Goal: Transaction & Acquisition: Purchase product/service

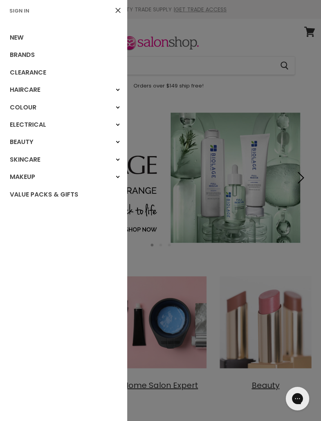
click at [15, 11] on link "Sign In" at bounding box center [19, 10] width 26 height 7
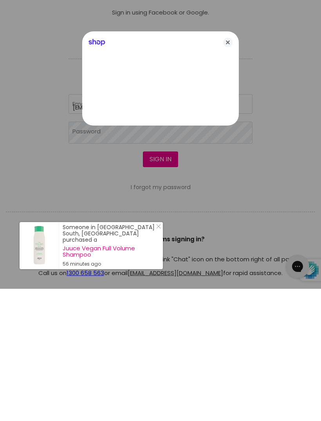
type input "[EMAIL_ADDRESS][DOMAIN_NAME]"
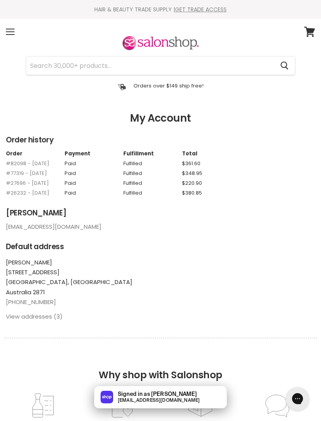
click at [6, 30] on div "Menu" at bounding box center [10, 32] width 16 height 18
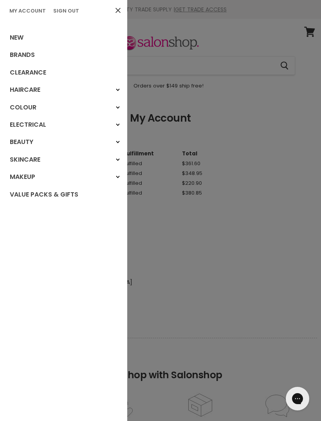
click at [15, 57] on link "Brands" at bounding box center [63, 54] width 127 height 17
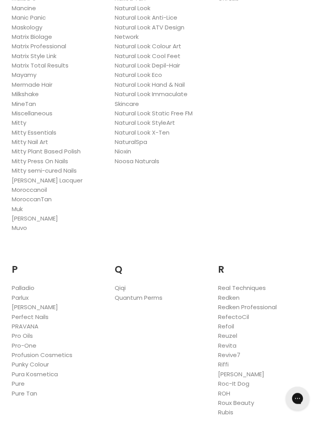
scroll to position [1063, 0]
click at [236, 293] on link "Redken" at bounding box center [229, 297] width 22 height 8
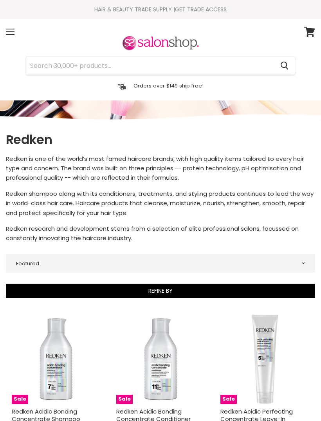
select select "manual"
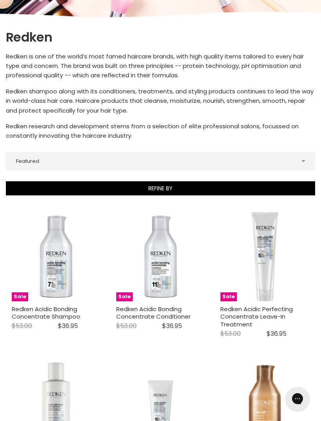
click at [41, 299] on img "Main content" at bounding box center [56, 256] width 89 height 89
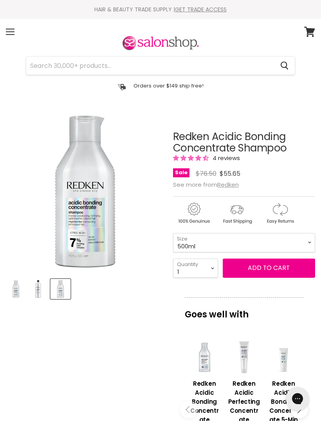
click at [291, 245] on select "300ml 500ml 1Litre" at bounding box center [244, 242] width 142 height 19
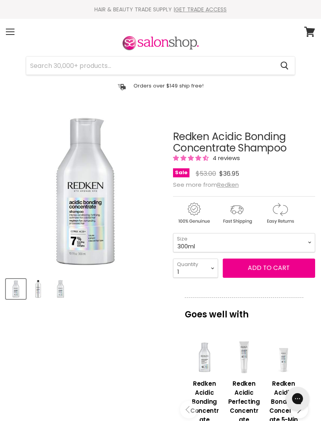
click at [295, 243] on select "300ml 500ml 1Litre" at bounding box center [244, 242] width 142 height 19
click at [270, 247] on select "300ml 500ml 1Litre" at bounding box center [244, 242] width 142 height 19
select select "1Litre"
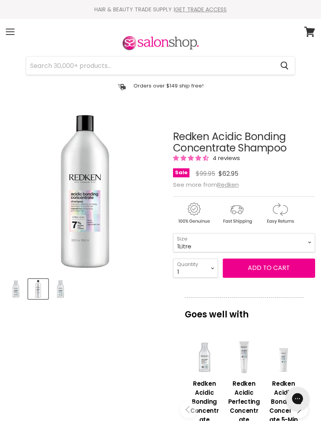
click at [268, 272] on button "Add to cart" at bounding box center [269, 267] width 93 height 19
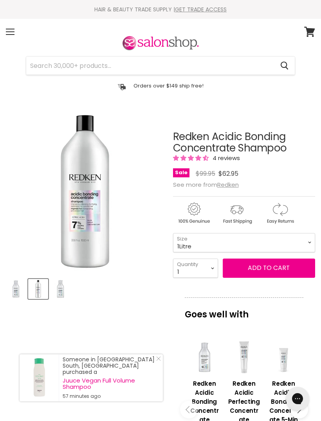
click at [273, 272] on button "Add to cart" at bounding box center [269, 267] width 93 height 19
click at [159, 364] on link "Close Icon" at bounding box center [157, 360] width 8 height 8
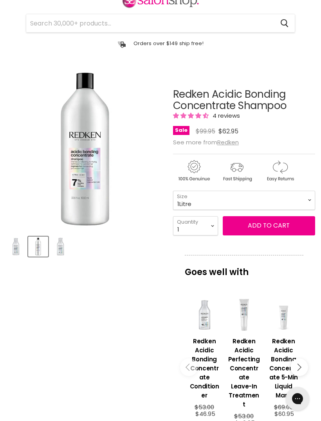
scroll to position [44, 0]
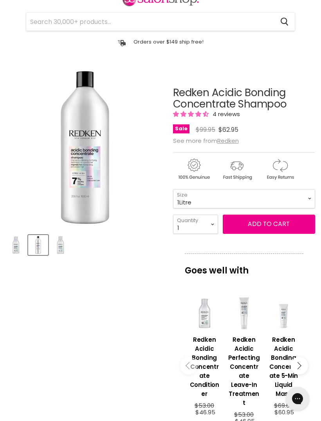
click at [211, 319] on div "Main content" at bounding box center [205, 313] width 32 height 32
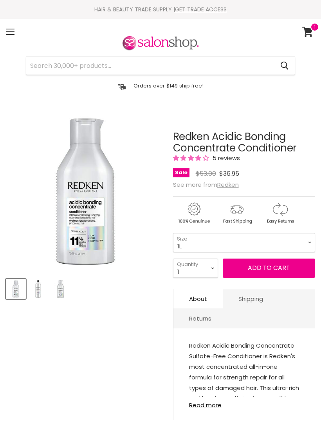
select select "1L"
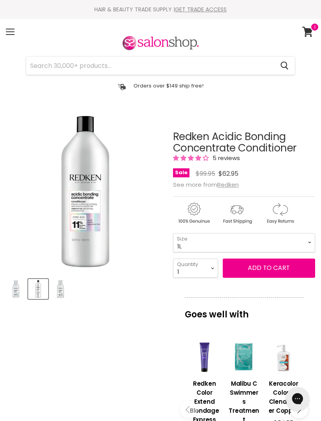
click at [268, 268] on button "Add to cart" at bounding box center [269, 267] width 93 height 19
click at [63, 62] on input "Search" at bounding box center [150, 65] width 248 height 18
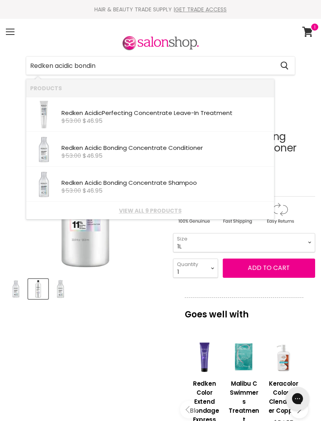
type input "Redken acidic bonding"
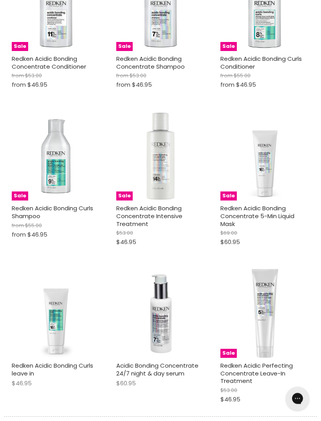
scroll to position [254, 0]
click at [278, 319] on img "Main content" at bounding box center [265, 313] width 89 height 89
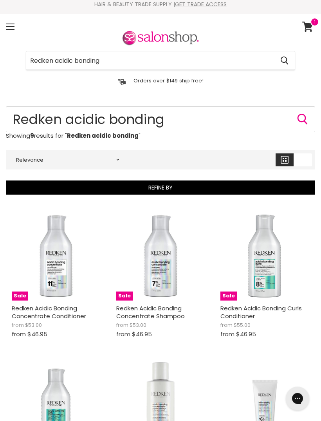
scroll to position [5, 0]
click at [42, 250] on img "Main content" at bounding box center [56, 255] width 89 height 89
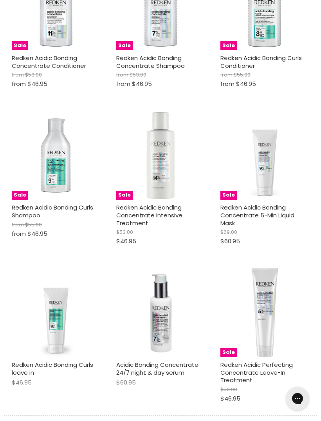
scroll to position [256, 0]
click at [160, 186] on img "Main content" at bounding box center [160, 155] width 89 height 89
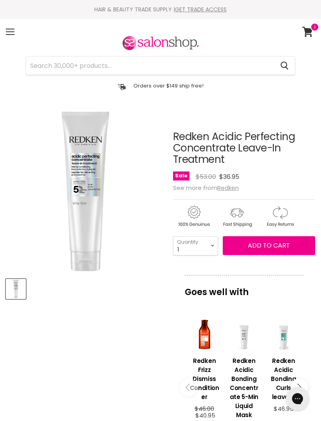
scroll to position [107, 0]
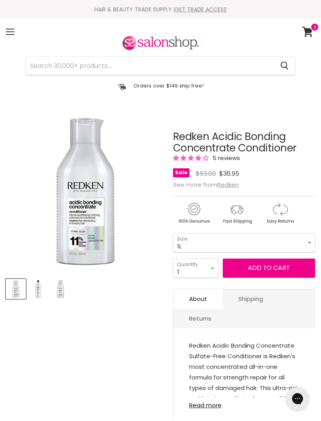
select select "1L"
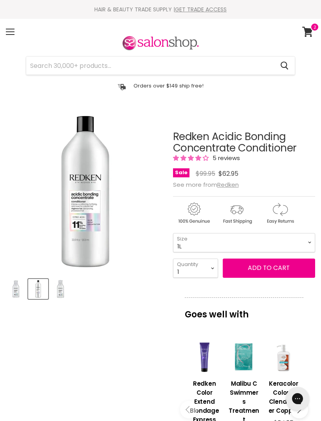
click at [273, 273] on button "Add to cart" at bounding box center [269, 267] width 93 height 19
click at [275, 266] on button "Add to cart" at bounding box center [269, 267] width 93 height 19
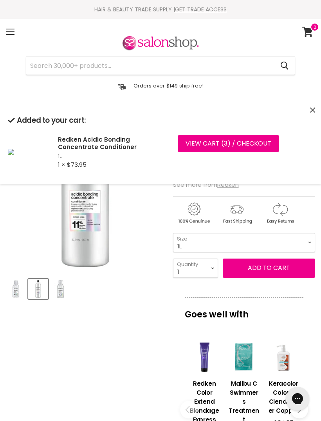
click at [312, 108] on icon "Close" at bounding box center [313, 109] width 5 height 5
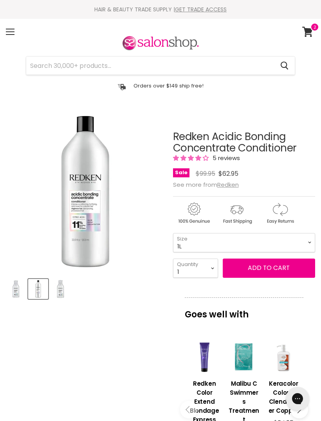
scroll to position [111, 0]
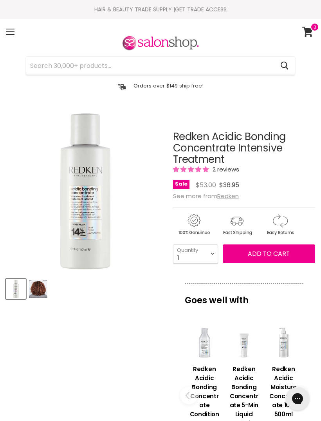
click at [43, 287] on img "Product thumbnails" at bounding box center [38, 289] width 18 height 18
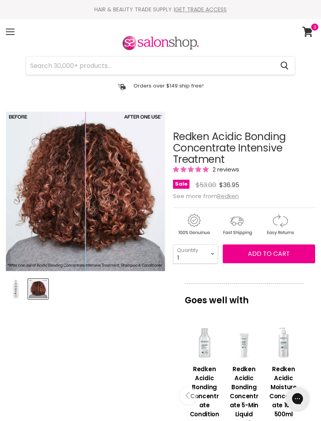
click at [16, 286] on img "Product thumbnails" at bounding box center [16, 289] width 18 height 18
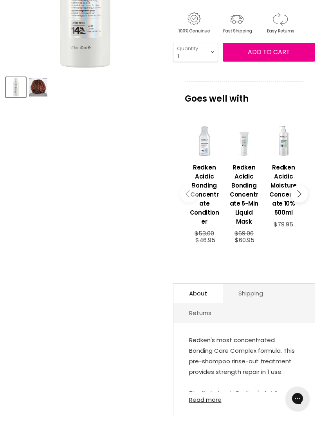
scroll to position [202, 0]
click at [210, 394] on link "Read more" at bounding box center [244, 396] width 111 height 11
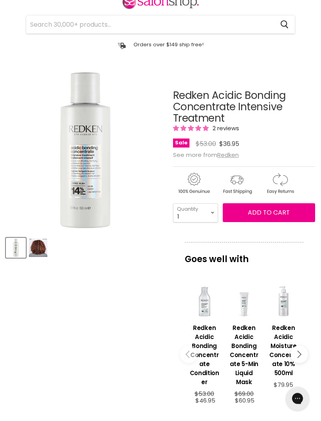
scroll to position [0, 0]
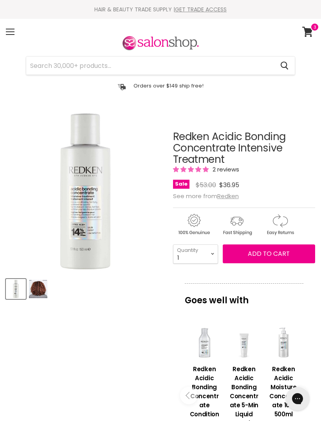
click at [279, 253] on span "Add to cart" at bounding box center [269, 253] width 42 height 9
click at [263, 255] on span "Add to cart" at bounding box center [269, 253] width 42 height 9
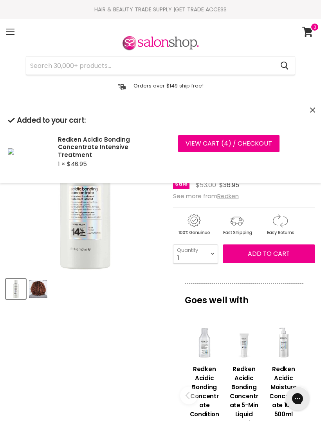
click at [233, 149] on link "View cart ( 4 ) / Checkout" at bounding box center [229, 143] width 102 height 17
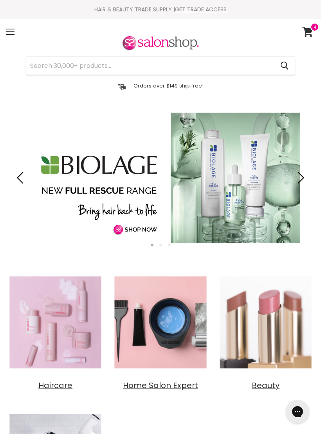
click at [15, 33] on div "Menu" at bounding box center [10, 32] width 16 height 18
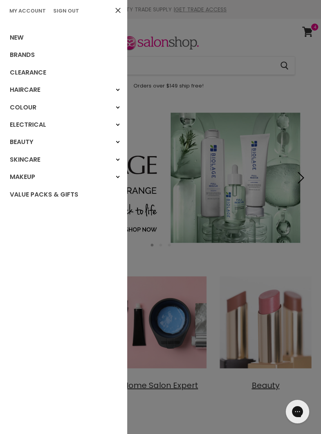
click at [35, 60] on link "Brands" at bounding box center [63, 54] width 127 height 17
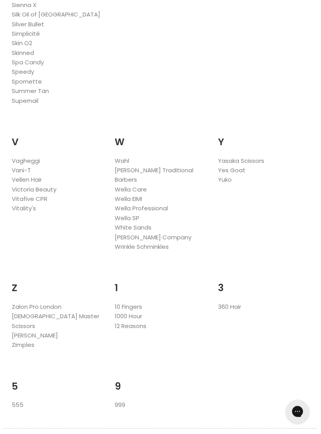
scroll to position [1721, 0]
click at [230, 302] on link "360 Hair" at bounding box center [229, 306] width 23 height 8
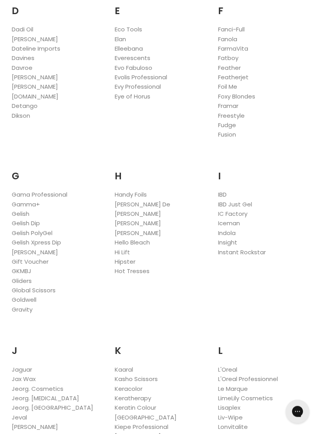
scroll to position [0, 0]
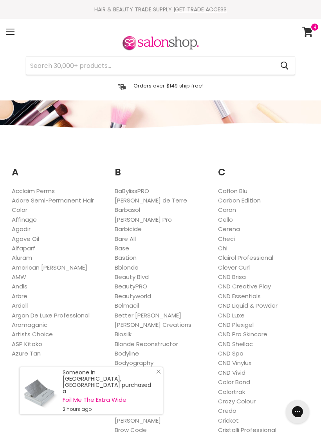
click at [126, 248] on link "Base" at bounding box center [122, 248] width 15 height 8
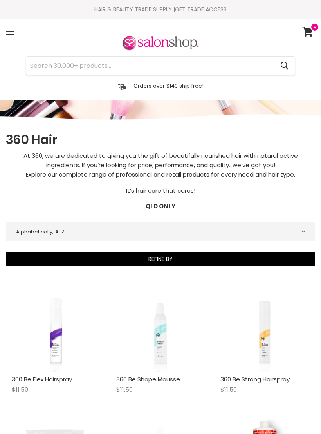
select select "title-ascending"
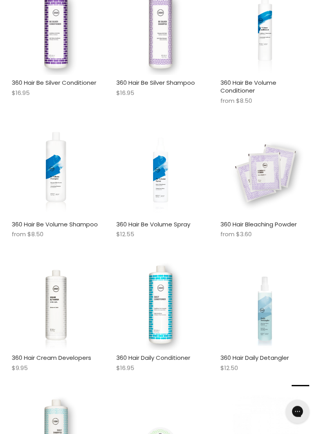
scroll to position [976, 0]
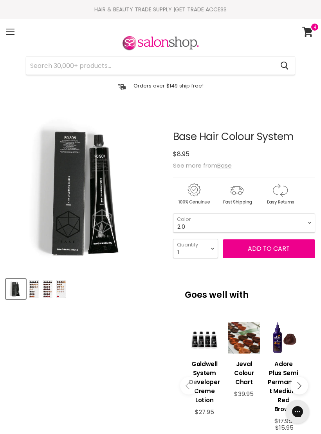
select select "2.0"
click at [208, 252] on select "1 2 3 4 5 6 7 8 9 10+" at bounding box center [195, 248] width 45 height 19
select select "2"
type input "2"
click at [287, 255] on button "Add to cart" at bounding box center [269, 248] width 93 height 19
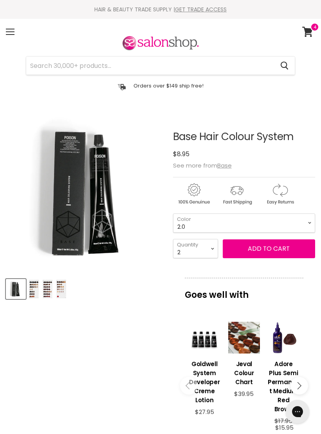
click at [268, 250] on button "Add to cart" at bounding box center [269, 248] width 93 height 19
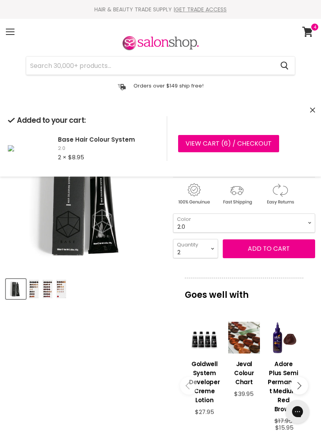
click at [301, 221] on select "1.0 1.1 2.0 3.0 3.31 3.65 4.0 4.45 4.51 4.65 4.66 5.0 5.1 5.3 5.32" at bounding box center [244, 222] width 142 height 19
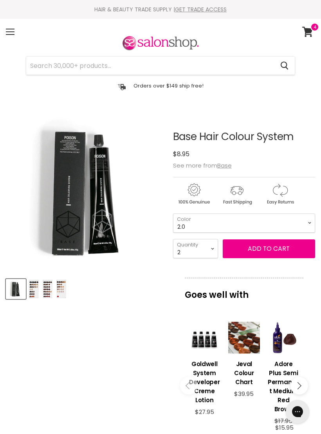
scroll to position [111, 0]
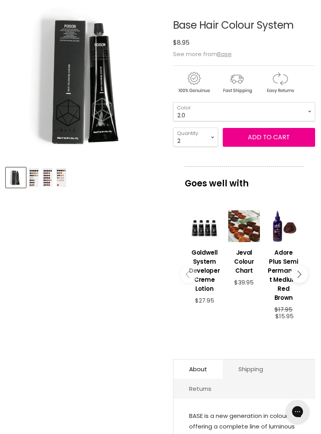
click at [296, 222] on div "Main content" at bounding box center [284, 226] width 32 height 32
click at [296, 116] on select "1.0 1.1 2.0 3.0 3.31 3.65 4.0 4.45 4.51 4.65 4.66 5.0 5.1 5.3 5.32" at bounding box center [244, 111] width 142 height 19
select select "3.0"
click at [205, 139] on select "1 2 3 4 5 6 7 8 9 10+" at bounding box center [195, 136] width 45 height 19
select select "3"
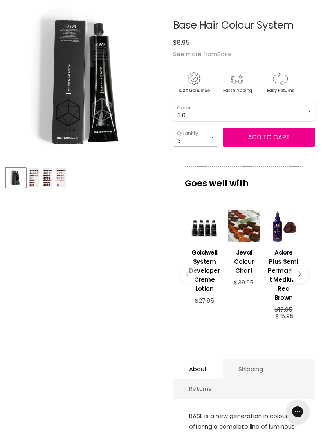
type input "3"
click at [276, 138] on button "Add to cart" at bounding box center [269, 137] width 93 height 19
click at [300, 112] on select "1.0 1.1 2.0 3.0 3.31 3.65 4.0 4.45 4.51 4.65 4.66 5.0 5.1 5.3 5.32" at bounding box center [244, 111] width 142 height 19
select select "4.0"
click at [211, 138] on select "1 2 3 4 5 6 7 8 9 10+" at bounding box center [195, 136] width 45 height 19
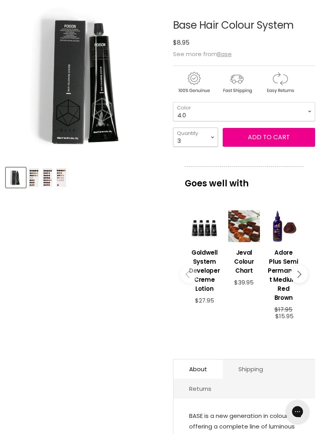
select select "4"
type input "4"
click at [294, 138] on button "Add to cart" at bounding box center [269, 137] width 93 height 19
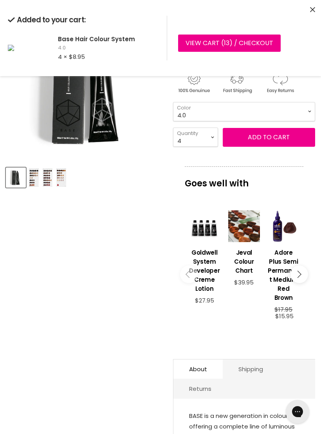
click at [294, 113] on select "1.0 1.1 2.0 3.0 3.31 3.65 4.0 4.45 4.51 4.65 4.66 5.0 5.1 5.3 5.32" at bounding box center [244, 111] width 142 height 19
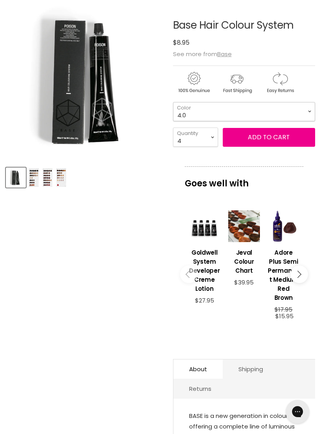
click at [309, 112] on select "1.0 1.1 2.0 3.0 3.31 3.65 4.0 4.45 4.51 4.65 4.66 5.0 5.1 5.3 5.32" at bounding box center [244, 111] width 142 height 19
click at [273, 139] on button "Add to cart" at bounding box center [269, 137] width 93 height 19
click at [300, 107] on select "1.0 1.1 2.0 3.0 3.31 3.65 4.0 4.45 4.51 4.65 4.66 5.0 5.1 5.3 5.32" at bounding box center [244, 111] width 142 height 19
click at [307, 112] on select "1.0 1.1 2.0 3.0 3.31 3.65 4.0 4.45 4.51 4.65 4.66 5.0 5.1 5.3 5.32" at bounding box center [244, 111] width 142 height 19
select select "5.1"
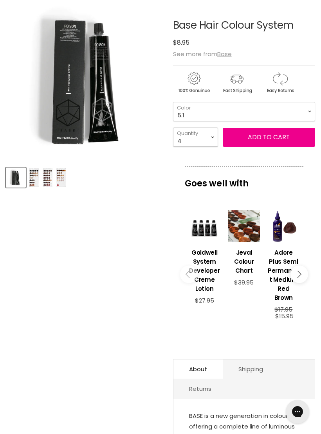
click at [204, 139] on select "1 2 3 4 5 6 7 8 9 10+" at bounding box center [195, 136] width 45 height 19
select select "2"
type input "2"
click at [283, 138] on button "Add to cart" at bounding box center [269, 137] width 93 height 19
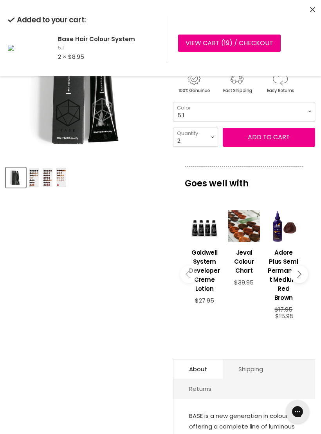
click at [297, 107] on select "1.0 1.1 2.0 3.0 3.31 3.65 4.0 4.45 4.51 4.65 4.66 5.0 5.1 5.3 5.32" at bounding box center [244, 111] width 142 height 19
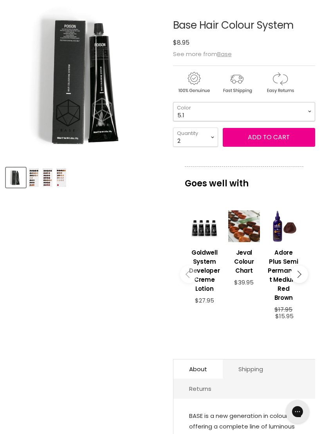
click at [300, 111] on select "1.0 1.1 2.0 3.0 3.31 3.65 4.0 4.45 4.51 4.65 4.66 5.0 5.1 5.3 5.32" at bounding box center [244, 111] width 142 height 19
select select "6.0"
click at [208, 138] on select "1 2 3 4 5 6 7 8 9 10+" at bounding box center [195, 136] width 45 height 19
select select "4"
type input "4"
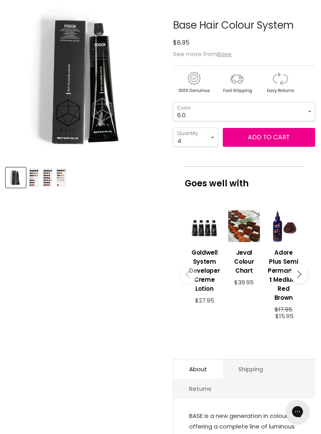
click at [287, 138] on button "Add to cart" at bounding box center [269, 137] width 93 height 19
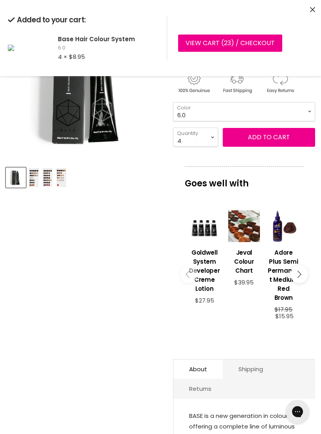
click at [294, 112] on select "1.0 1.1 2.0 3.0 3.31 3.65 4.0 4.45 4.51 4.65 4.66 5.0 5.1 5.3 5.32" at bounding box center [244, 111] width 142 height 19
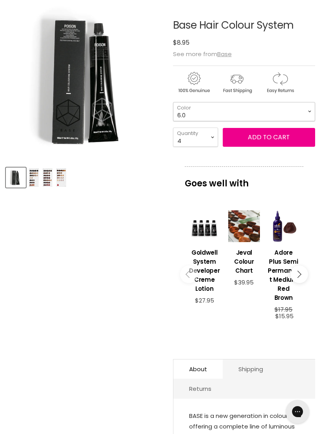
click at [301, 113] on select "1.0 1.1 2.0 3.0 3.31 3.65 4.0 4.45 4.51 4.65 4.66 5.0 5.1 5.3 5.32" at bounding box center [244, 111] width 142 height 19
select select "6.00"
click at [203, 136] on select "1 2 3 4 5 6 7 8 9 10+" at bounding box center [195, 136] width 45 height 19
select select "2"
type input "2"
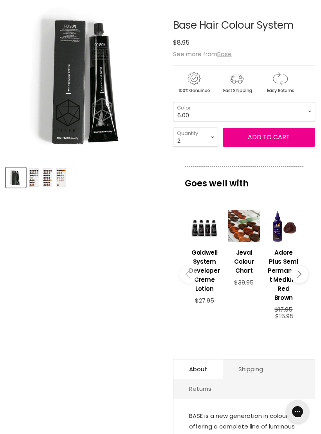
click at [276, 136] on button "Add to cart" at bounding box center [269, 137] width 93 height 19
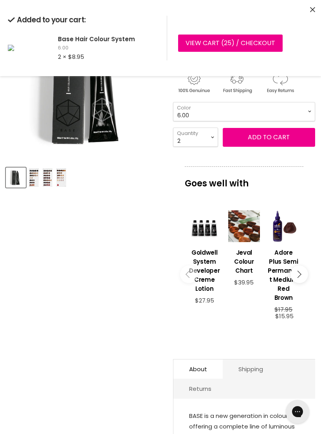
click at [299, 112] on select "1.0 1.1 2.0 3.0 3.31 3.65 4.0 4.45 4.51 4.65 4.66 5.0 5.1 5.3 5.32" at bounding box center [244, 111] width 142 height 19
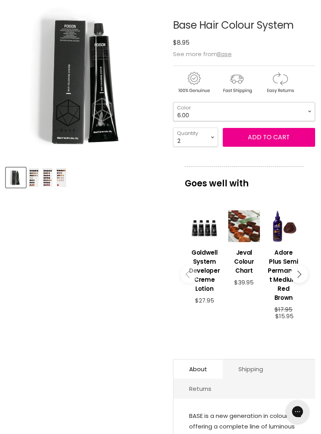
click at [297, 114] on select "1.0 1.1 2.0 3.0 3.31 3.65 4.0 4.45 4.51 4.65 4.66 5.0 5.1 5.3 5.32" at bounding box center [244, 111] width 142 height 19
click at [205, 135] on select "1 2 3 4 5 6 7 8 9 10+" at bounding box center [195, 136] width 45 height 19
click at [276, 138] on button "Add to cart" at bounding box center [269, 137] width 93 height 19
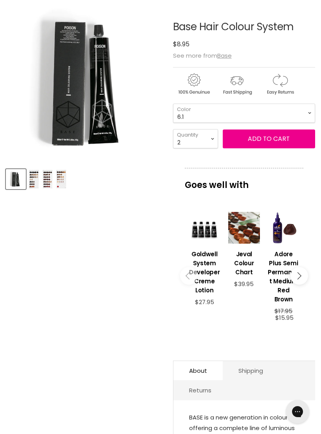
scroll to position [111, 0]
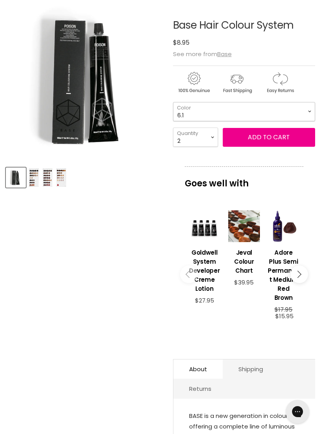
click at [307, 111] on select "1.0 1.1 2.0 3.0 3.31 3.65 4.0 4.45 4.51 4.65 4.66 5.0 5.1 5.3 5.32" at bounding box center [244, 111] width 142 height 19
select select "7.0"
click at [211, 142] on select "1 2 3 4 5 6 7 8 9 10+" at bounding box center [195, 136] width 45 height 19
select select "4"
type input "4"
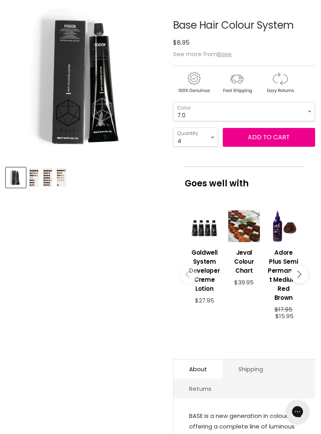
click at [294, 140] on button "Add to cart" at bounding box center [269, 137] width 93 height 19
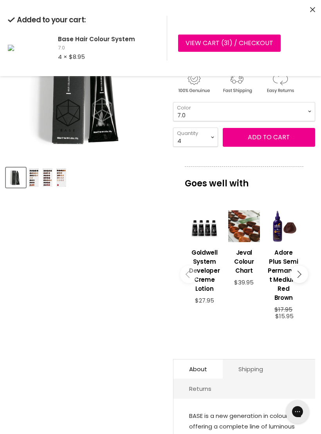
click at [292, 116] on select "1.0 1.1 2.0 3.0 3.31 3.65 4.0 4.45 4.51 4.65 4.66 5.0 5.1 5.3 5.32" at bounding box center [244, 111] width 142 height 19
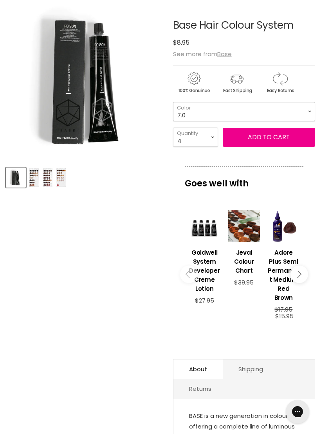
click at [301, 114] on select "1.0 1.1 2.0 3.0 3.31 3.65 4.0 4.45 4.51 4.65 4.66 5.0 5.1 5.3 5.32" at bounding box center [244, 111] width 142 height 19
select select "7.11"
click at [211, 137] on select "1 2 3 4 5 6 7 8 9 10+" at bounding box center [195, 136] width 45 height 19
select select "2"
type input "2"
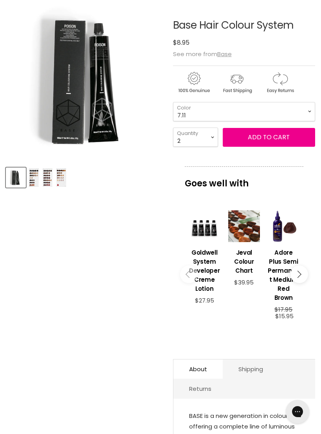
click at [276, 142] on button "Add to cart" at bounding box center [269, 137] width 93 height 19
click at [305, 111] on select "1.0 1.1 2.0 3.0 3.31 3.65 4.0 4.45 4.51 4.65 4.66 5.0 5.1 5.3 5.32" at bounding box center [244, 111] width 142 height 19
click at [304, 109] on select "1.0 1.1 2.0 3.0 3.31 3.65 4.0 4.45 4.51 4.65 4.66 5.0 5.1 5.3 5.32" at bounding box center [244, 111] width 142 height 19
click at [272, 138] on button "Add to cart" at bounding box center [269, 137] width 93 height 19
click at [291, 111] on select "1.0 1.1 2.0 3.0 3.31 3.65 4.0 4.45 4.51 4.65 4.66 5.0 5.1 5.3 5.32" at bounding box center [244, 111] width 142 height 19
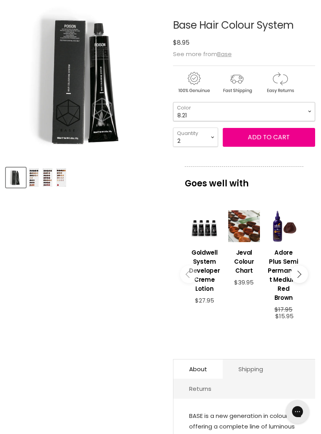
click at [306, 107] on select "1.0 1.1 2.0 3.0 3.31 3.65 4.0 4.45 4.51 4.65 4.66 5.0 5.1 5.3 5.32" at bounding box center [244, 111] width 142 height 19
select select "8.0"
click at [211, 133] on select "1 2 3 4 5 6 7 8 9 10+" at bounding box center [195, 136] width 45 height 19
select select "4"
type input "4"
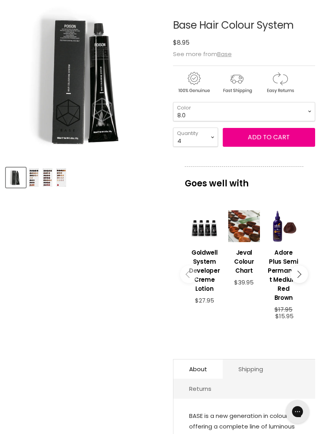
click at [278, 141] on button "Add to cart" at bounding box center [269, 137] width 93 height 19
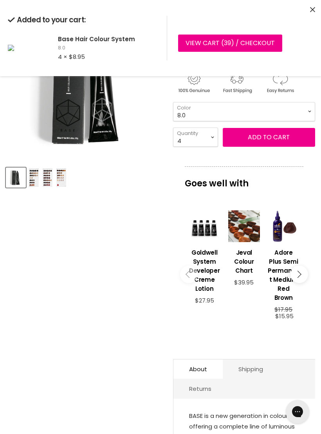
click at [304, 111] on select "1.0 1.1 2.0 3.0 3.31 3.65 4.0 4.45 4.51 4.65 4.66 5.0 5.1 5.3 5.32" at bounding box center [244, 111] width 142 height 19
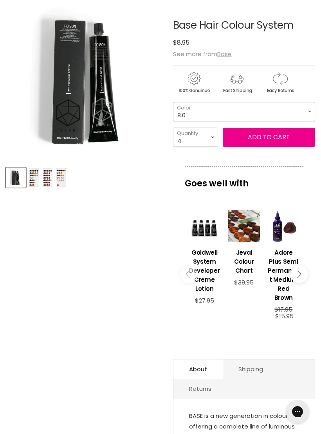
click at [298, 112] on select "1.0 1.1 2.0 3.0 3.31 3.65 4.0 4.45 4.51 4.65 4.66 5.0 5.1 5.3 5.32" at bounding box center [244, 111] width 142 height 19
select select "8.32"
click at [203, 136] on select "1 2 3 4 5 6 7 8 9 10+" at bounding box center [195, 136] width 45 height 19
select select "2"
type input "2"
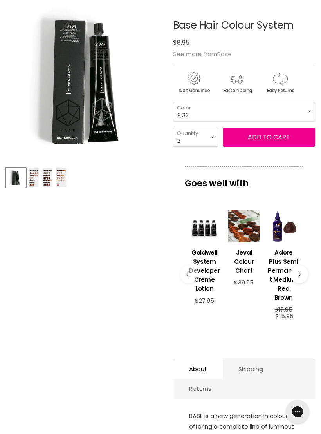
click at [283, 134] on button "Add to cart" at bounding box center [269, 137] width 93 height 19
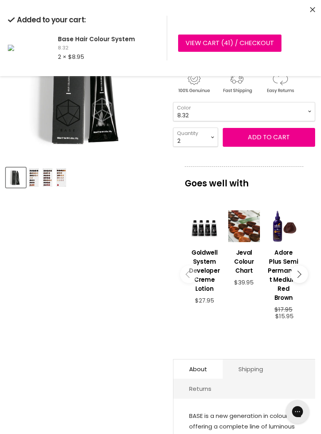
click at [297, 115] on select "1.0 1.1 2.0 3.0 3.31 3.65 4.0 4.45 4.51 4.65 4.66 5.0 5.1 5.3 5.32" at bounding box center [244, 111] width 142 height 19
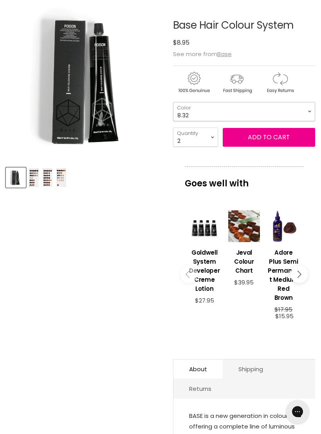
click at [300, 109] on select "1.0 1.1 2.0 3.0 3.31 3.65 4.0 4.45 4.51 4.65 4.66 5.0 5.1 5.3 5.32" at bounding box center [244, 111] width 142 height 19
click at [258, 136] on button "Add to cart" at bounding box center [269, 137] width 93 height 19
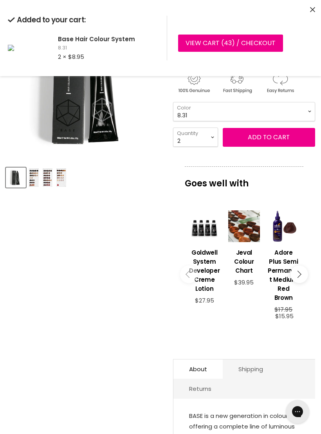
click at [306, 108] on select "1.0 1.1 2.0 3.0 3.31 3.65 4.0 4.45 4.51 4.65 4.66 5.0 5.1 5.3 5.32" at bounding box center [244, 111] width 142 height 19
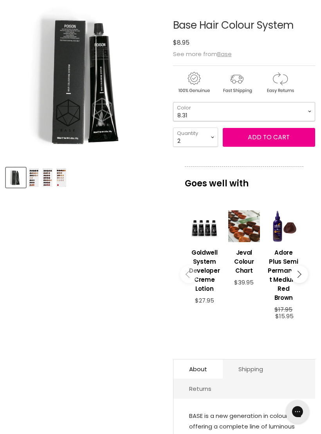
click at [299, 111] on select "1.0 1.1 2.0 3.0 3.31 3.65 4.0 4.45 4.51 4.65 4.66 5.0 5.1 5.3 5.32" at bounding box center [244, 111] width 142 height 19
click at [275, 135] on button "Add to cart" at bounding box center [269, 137] width 93 height 19
click at [301, 110] on select "1.0 1.1 2.0 3.0 3.31 3.65 4.0 4.45 4.51 4.65 4.66 5.0 5.1 5.3 5.32" at bounding box center [244, 111] width 142 height 19
click at [296, 109] on select "1.0 1.1 2.0 3.0 3.31 3.65 4.0 4.45 4.51 4.65 4.66 5.0 5.1 5.3 5.32" at bounding box center [244, 111] width 142 height 19
click at [269, 138] on button "Add to cart" at bounding box center [269, 137] width 93 height 19
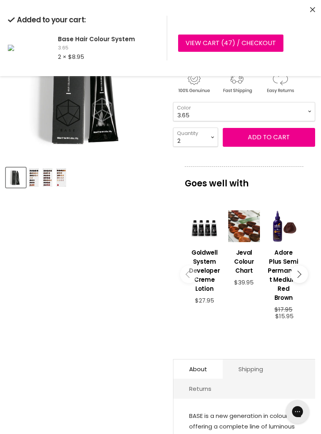
click at [300, 108] on select "1.0 1.1 2.0 3.0 3.31 3.65 4.0 4.45 4.51 4.65 4.66 5.0 5.1 5.3 5.32" at bounding box center [244, 111] width 142 height 19
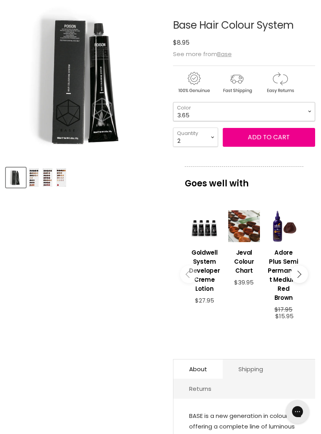
click at [300, 111] on select "1.0 1.1 2.0 3.0 3.31 3.65 4.0 4.45 4.51 4.65 4.66 5.0 5.1 5.3 5.32" at bounding box center [244, 111] width 142 height 19
click at [269, 136] on button "Add to cart" at bounding box center [269, 137] width 93 height 19
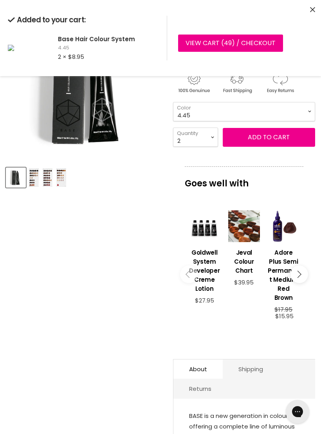
click at [303, 114] on select "1.0 1.1 2.0 3.0 3.31 3.65 4.0 4.45 4.51 4.65 4.66 5.0 5.1 5.3 5.32" at bounding box center [244, 111] width 142 height 19
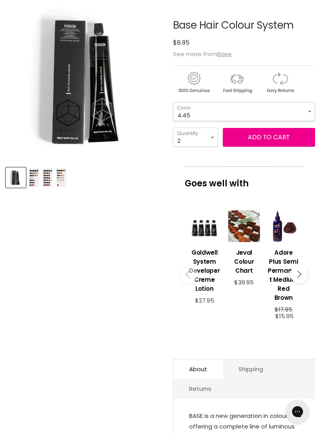
click at [307, 112] on select "1.0 1.1 2.0 3.0 3.31 3.65 4.0 4.45 4.51 4.65 4.66 5.0 5.1 5.3 5.32" at bounding box center [244, 111] width 142 height 19
click at [280, 140] on button "Add to cart" at bounding box center [269, 137] width 93 height 19
click at [305, 111] on select "1.0 1.1 2.0 3.0 3.31 3.65 4.0 4.45 4.51 4.65 4.66 5.0 5.1 5.3 5.32" at bounding box center [244, 111] width 142 height 19
click at [305, 113] on select "1.0 1.1 2.0 3.0 3.31 3.65 4.0 4.45 4.51 4.65 4.66 5.0 5.1 5.3 5.32" at bounding box center [244, 111] width 142 height 19
click at [274, 138] on button "Add to cart" at bounding box center [269, 137] width 93 height 19
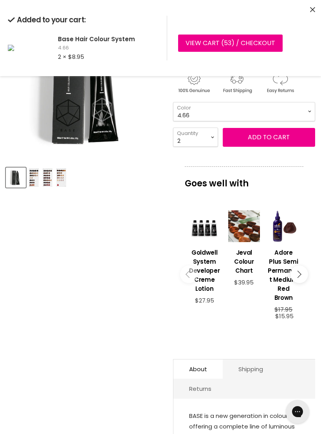
click at [301, 111] on select "1.0 1.1 2.0 3.0 3.31 3.65 4.0 4.45 4.51 4.65 4.66 5.0 5.1 5.3 5.32" at bounding box center [244, 111] width 142 height 19
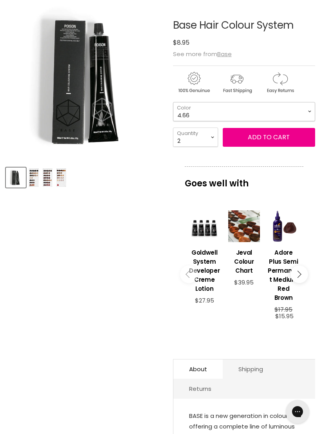
click at [304, 107] on select "1.0 1.1 2.0 3.0 3.31 3.65 4.0 4.45 4.51 4.65 4.66 5.0 5.1 5.3 5.32" at bounding box center [244, 111] width 142 height 19
click at [288, 137] on button "Add to cart" at bounding box center [269, 137] width 93 height 19
click at [305, 116] on select "1.0 1.1 2.0 3.0 3.31 3.65 4.0 4.45 4.51 4.65 4.66 5.0 5.1 5.3 5.32" at bounding box center [244, 111] width 142 height 19
click at [301, 111] on select "1.0 1.1 2.0 3.0 3.31 3.65 4.0 4.45 4.51 4.65 4.66 5.0 5.1 5.3 5.32" at bounding box center [244, 111] width 142 height 19
click at [280, 138] on button "Add to cart" at bounding box center [269, 137] width 93 height 19
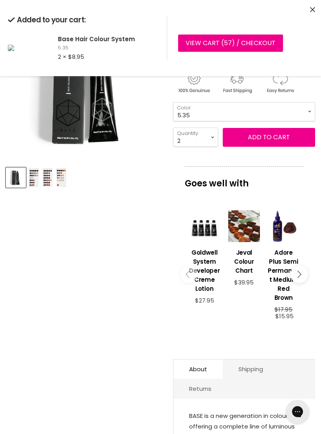
click at [294, 110] on select "1.0 1.1 2.0 3.0 3.31 3.65 4.0 4.45 4.51 4.65 4.66 5.0 5.1 5.3 5.32" at bounding box center [244, 111] width 142 height 19
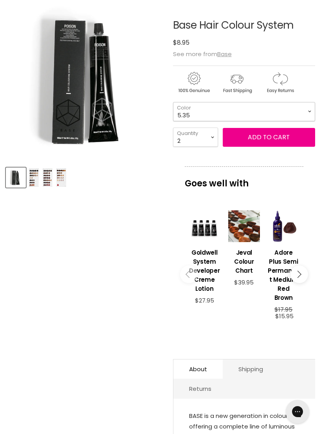
click at [304, 115] on select "1.0 1.1 2.0 3.0 3.31 3.65 4.0 4.45 4.51 4.65 4.66 5.0 5.1 5.3 5.32" at bounding box center [244, 111] width 142 height 19
click at [275, 135] on button "Add to cart" at bounding box center [269, 137] width 93 height 19
click at [300, 109] on select "1.0 1.1 2.0 3.0 3.31 3.65 4.0 4.45 4.51 4.65 4.66 5.0 5.1 5.3 5.32" at bounding box center [244, 111] width 142 height 19
click at [300, 111] on select "1.0 1.1 2.0 3.0 3.31 3.65 4.0 4.45 4.51 4.65 4.66 5.0 5.1 5.3 5.32" at bounding box center [244, 111] width 142 height 19
click at [279, 136] on button "Add to cart" at bounding box center [269, 137] width 93 height 19
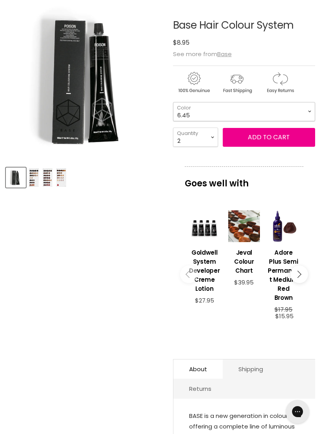
click at [300, 108] on select "1.0 1.1 2.0 3.0 3.31 3.65 4.0 4.45 4.51 4.65 4.66 5.0 5.1 5.3 5.32" at bounding box center [244, 111] width 142 height 19
click at [301, 106] on select "1.0 1.1 2.0 3.0 3.31 3.65 4.0 4.45 4.51 4.65 4.66 5.0 5.1 5.3 5.32" at bounding box center [244, 111] width 142 height 19
click at [305, 113] on select "1.0 1.1 2.0 3.0 3.31 3.65 4.0 4.45 4.51 4.65 4.66 5.0 5.1 5.3 5.32" at bounding box center [244, 111] width 142 height 19
select select "6.66"
click at [275, 140] on button "Add to cart" at bounding box center [269, 137] width 93 height 19
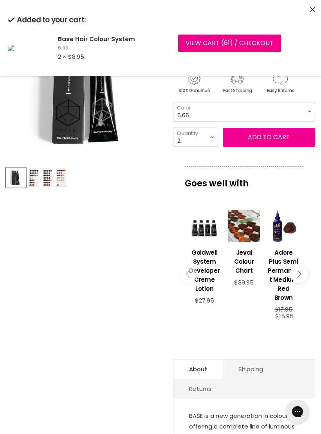
click at [301, 111] on select "1.0 1.1 2.0 3.0 3.31 3.65 4.0 4.45 4.51 4.65 4.66 5.0 5.1 5.3 5.32" at bounding box center [244, 111] width 142 height 19
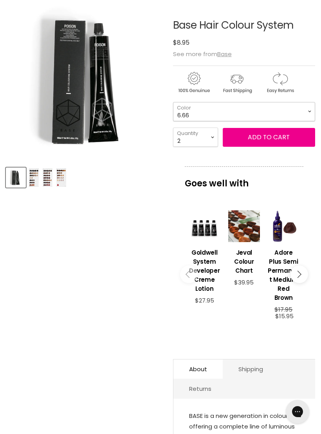
click at [305, 111] on select "1.0 1.1 2.0 3.0 3.31 3.65 4.0 4.45 4.51 4.65 4.66 5.0 5.1 5.3 5.32" at bounding box center [244, 111] width 142 height 19
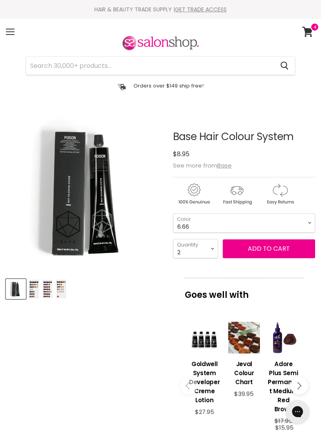
click at [13, 35] on div "Menu" at bounding box center [10, 32] width 16 height 18
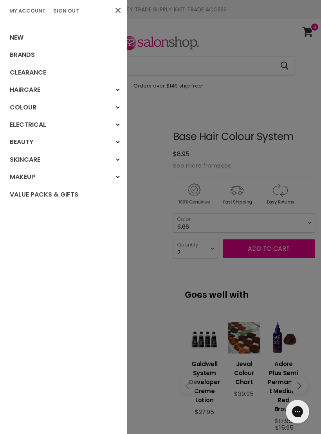
click at [35, 59] on link "Brands" at bounding box center [63, 54] width 127 height 17
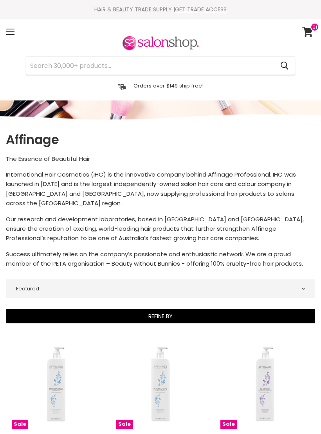
select select "manual"
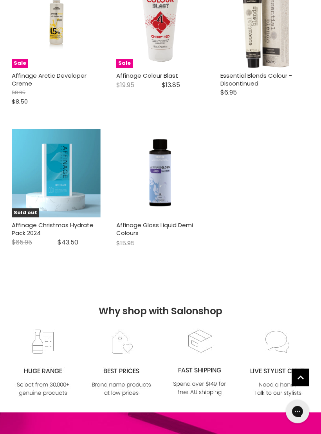
scroll to position [1918, 0]
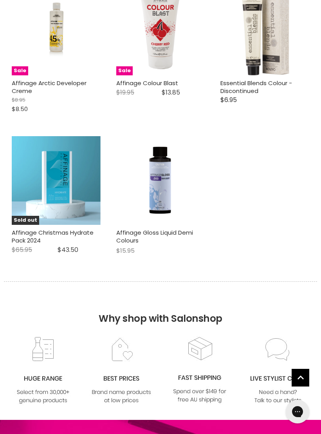
click at [166, 203] on img "Main content" at bounding box center [160, 180] width 89 height 89
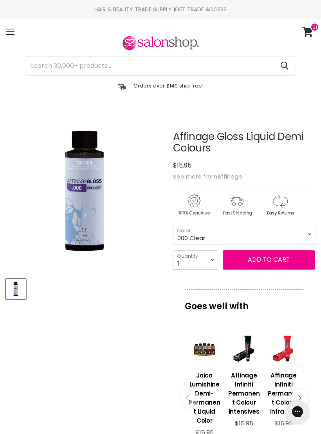
select select "3"
type input "3"
click at [283, 261] on span "Add to cart" at bounding box center [269, 259] width 42 height 9
click at [262, 263] on span "Add to cart" at bounding box center [269, 259] width 42 height 9
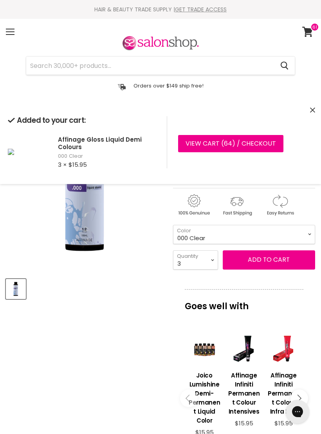
click at [311, 231] on select "000 Clear 4.0 Medium Brown 6.0 Dark Blonde 8.0 Light Blonde 5.023 Light Toffee …" at bounding box center [244, 234] width 142 height 19
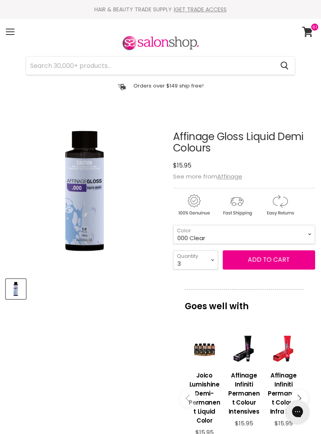
scroll to position [111, 0]
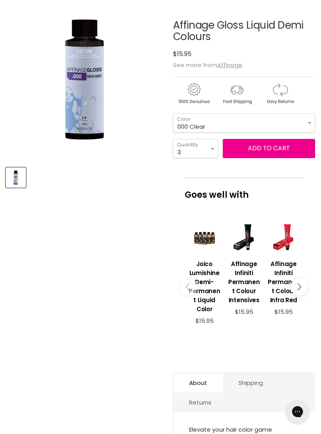
click at [300, 231] on div "Main content" at bounding box center [284, 237] width 32 height 32
click at [291, 124] on select "000 Clear 4.0 Medium Brown 6.0 Dark Blonde 8.0 Light Blonde 5.023 Light Toffee …" at bounding box center [244, 122] width 142 height 19
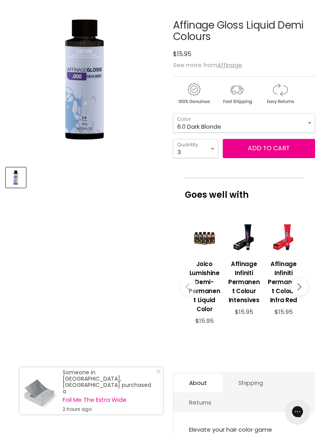
click at [267, 153] on button "Add to cart" at bounding box center [269, 148] width 93 height 19
click at [303, 121] on select "000 Clear 4.0 Medium Brown 6.0 Dark Blonde 8.0 Light Blonde 5.023 Light Toffee …" at bounding box center [244, 122] width 142 height 19
click at [304, 123] on select "000 Clear 4.0 Medium Brown 6.0 Dark Blonde 8.0 Light Blonde 5.023 Light Toffee …" at bounding box center [244, 122] width 142 height 19
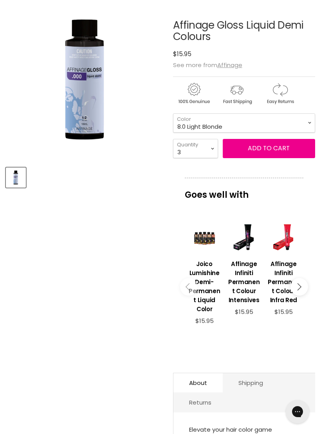
click at [272, 147] on button "Add to cart" at bounding box center [269, 148] width 93 height 19
click at [307, 119] on select "000 Clear 4.0 Medium Brown 6.0 Dark Blonde 8.0 Light Blonde 5.023 Light Toffee …" at bounding box center [244, 122] width 142 height 19
click at [303, 125] on select "000 Clear 4.0 Medium Brown 6.0 Dark Blonde 8.0 Light Blonde 5.023 Light Toffee …" at bounding box center [244, 122] width 142 height 19
select select "5.023 Light Toffee Brown"
click at [205, 151] on select "1 2 3 4 5 6 7 8 9 10+" at bounding box center [195, 148] width 45 height 19
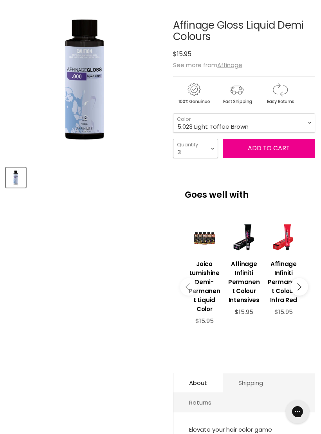
select select "2"
type input "2"
click at [272, 147] on button "Add to cart" at bounding box center [269, 148] width 93 height 19
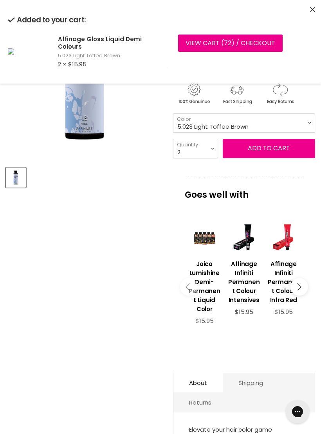
click at [307, 127] on select "000 Clear 4.0 Medium Brown 6.0 Dark Blonde 8.0 Light Blonde 5.023 Light Toffee …" at bounding box center [244, 122] width 142 height 19
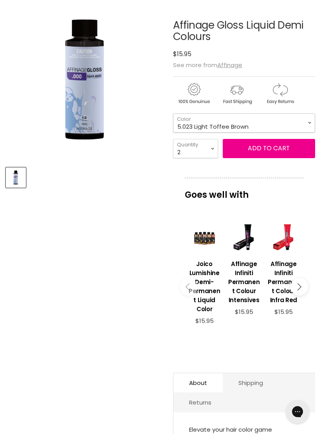
click at [304, 125] on select "000 Clear 4.0 Medium Brown 6.0 Dark Blonde 8.0 Light Blonde 5.023 Light Toffee …" at bounding box center [244, 122] width 142 height 19
click at [278, 145] on button "Add to cart" at bounding box center [269, 148] width 93 height 19
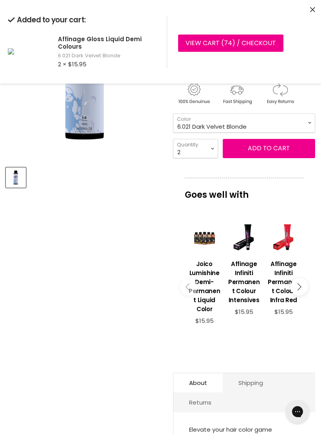
click at [307, 123] on select "000 Clear 4.0 Medium Brown 6.0 Dark Blonde 8.0 Light Blonde 5.023 Light Toffee …" at bounding box center [244, 122] width 142 height 19
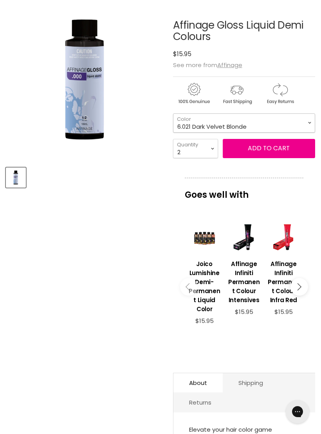
click at [309, 121] on select "000 Clear 4.0 Medium Brown 6.0 Dark Blonde 8.0 Light Blonde 5.023 Light Toffee …" at bounding box center [244, 122] width 142 height 19
click at [276, 149] on button "Add to cart" at bounding box center [269, 148] width 93 height 19
click at [299, 126] on select "000 Clear 4.0 Medium Brown 6.0 Dark Blonde 8.0 Light Blonde 5.023 Light Toffee …" at bounding box center [244, 122] width 142 height 19
click at [304, 119] on select "000 Clear 4.0 Medium Brown 6.0 Dark Blonde 8.0 Light Blonde 5.023 Light Toffee …" at bounding box center [244, 122] width 142 height 19
click at [284, 150] on button "Add to cart" at bounding box center [269, 148] width 93 height 19
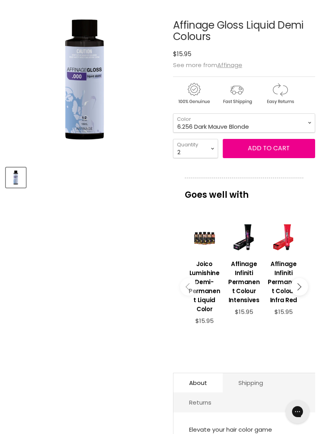
click at [304, 125] on select "000 Clear 4.0 Medium Brown 6.0 Dark Blonde 8.0 Light Blonde 5.023 Light Toffee …" at bounding box center [244, 122] width 142 height 19
click at [304, 123] on select "000 Clear 4.0 Medium Brown 6.0 Dark Blonde 8.0 Light Blonde 5.023 Light Toffee …" at bounding box center [244, 122] width 142 height 19
click at [286, 149] on button "Add to cart" at bounding box center [269, 148] width 93 height 19
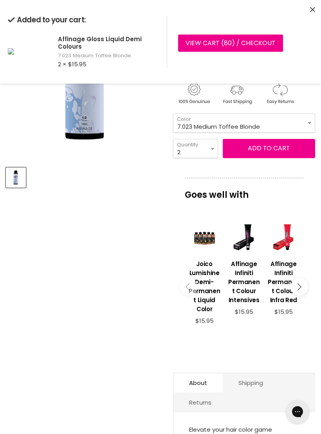
click at [304, 122] on select "000 Clear 4.0 Medium Brown 6.0 Dark Blonde 8.0 Light Blonde 5.023 Light Toffee …" at bounding box center [244, 122] width 142 height 19
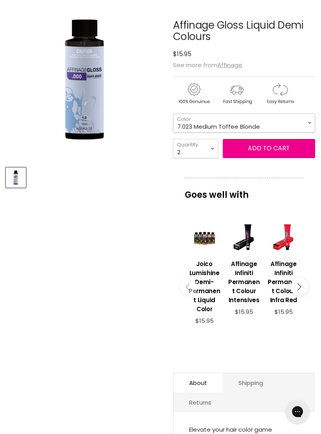
click at [303, 123] on select "000 Clear 4.0 Medium Brown 6.0 Dark Blonde 8.0 Light Blonde 5.023 Light Toffee …" at bounding box center [244, 122] width 142 height 19
click at [290, 151] on button "Add to cart" at bounding box center [269, 148] width 93 height 19
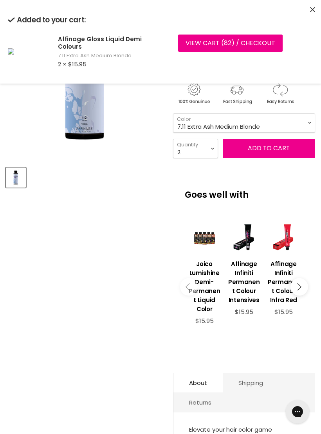
click at [303, 123] on select "000 Clear 4.0 Medium Brown 6.0 Dark Blonde 8.0 Light Blonde 5.023 Light Toffee …" at bounding box center [244, 122] width 142 height 19
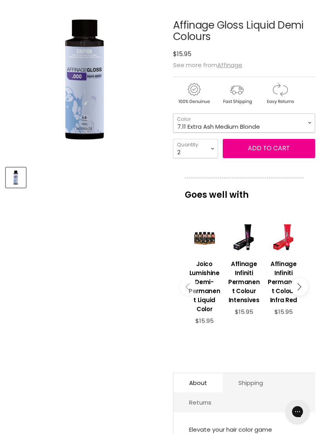
click at [301, 123] on select "000 Clear 4.0 Medium Brown 6.0 Dark Blonde 8.0 Light Blonde 5.023 Light Toffee …" at bounding box center [244, 122] width 142 height 19
click at [207, 148] on select "1 2 3 4 5 6 7 8 9 10+" at bounding box center [195, 148] width 45 height 19
click at [274, 151] on button "Add to cart" at bounding box center [269, 148] width 93 height 19
click at [299, 122] on select "000 Clear 4.0 Medium Brown 6.0 Dark Blonde 8.0 Light Blonde 5.023 Light Toffee …" at bounding box center [244, 122] width 142 height 19
click at [300, 121] on select "000 Clear 4.0 Medium Brown 6.0 Dark Blonde 8.0 Light Blonde 5.023 Light Toffee …" at bounding box center [244, 122] width 142 height 19
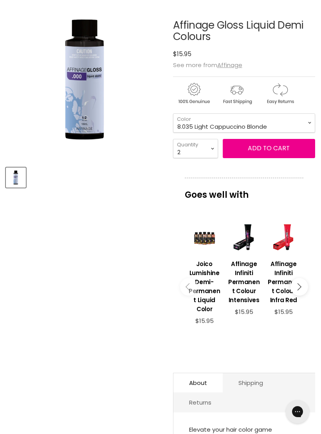
click at [281, 148] on button "Add to cart" at bounding box center [269, 148] width 93 height 19
click at [292, 123] on select "000 Clear 4.0 Medium Brown 6.0 Dark Blonde 8.0 Light Blonde 5.023 Light Toffee …" at bounding box center [244, 122] width 142 height 19
click at [300, 121] on select "000 Clear 4.0 Medium Brown 6.0 Dark Blonde 8.0 Light Blonde 5.023 Light Toffee …" at bounding box center [244, 122] width 142 height 19
select select "10.021 Soft Pearl"
click at [209, 150] on select "1 2 3 4 5 6 7 8 9 10+" at bounding box center [195, 148] width 45 height 19
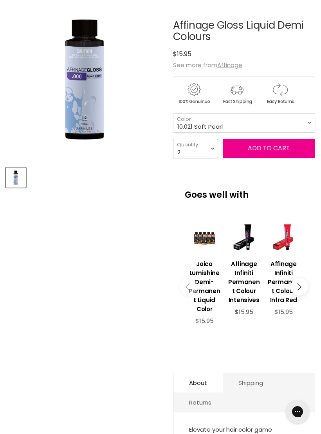
select select "4"
type input "4"
click at [281, 146] on button "Add to cart" at bounding box center [269, 148] width 93 height 19
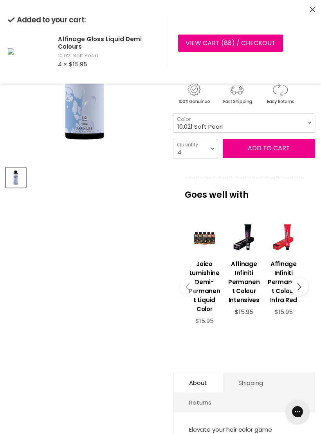
click at [300, 119] on select "000 Clear 4.0 Medium Brown 6.0 Dark Blonde 8.0 Light Blonde 5.023 Light Toffee …" at bounding box center [244, 122] width 142 height 19
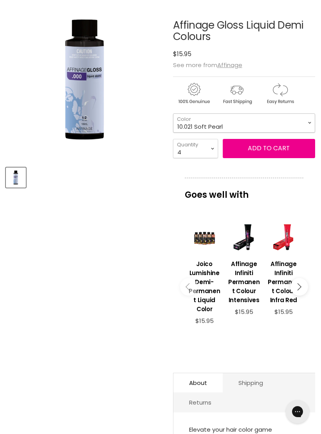
click at [308, 123] on select "000 Clear 4.0 Medium Brown 6.0 Dark Blonde 8.0 Light Blonde 5.023 Light Toffee …" at bounding box center [244, 122] width 142 height 19
select select "10.256 Mauve"
click at [207, 152] on select "1 2 3 4 5 6 7 8 9 10+" at bounding box center [195, 148] width 45 height 19
select select "2"
type input "2"
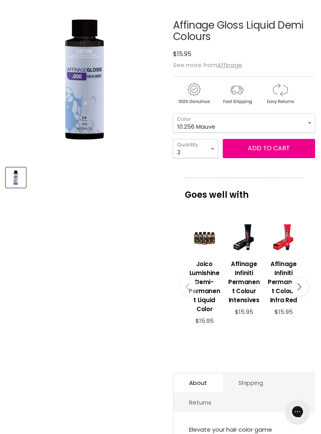
click at [285, 151] on button "Add to cart" at bounding box center [269, 148] width 93 height 19
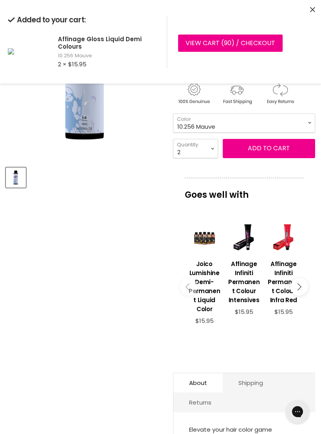
click at [302, 125] on select "000 Clear 4.0 Medium Brown 6.0 Dark Blonde 8.0 Light Blonde 5.023 Light Toffee …" at bounding box center [244, 122] width 142 height 19
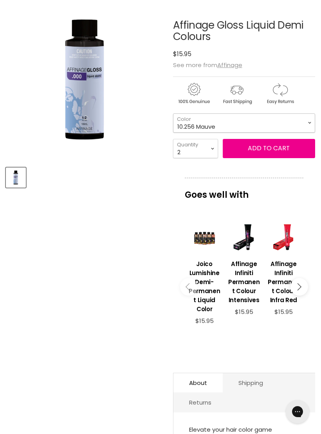
click at [311, 120] on select "000 Clear 4.0 Medium Brown 6.0 Dark Blonde 8.0 Light Blonde 5.023 Light Toffee …" at bounding box center [244, 122] width 142 height 19
select select "022 Soft Lavender"
click at [208, 151] on select "1 2 3 4 5 6 7 8 9 10+" at bounding box center [195, 148] width 45 height 19
select select "4"
type input "4"
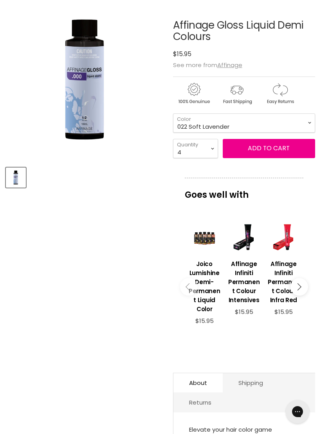
click at [294, 149] on button "Add to cart" at bounding box center [269, 148] width 93 height 19
click at [293, 121] on select "000 Clear 4.0 Medium Brown 6.0 Dark Blonde 8.0 Light Blonde 5.023 Light Toffee …" at bounding box center [244, 122] width 142 height 19
click at [304, 123] on select "000 Clear 4.0 Medium Brown 6.0 Dark Blonde 8.0 Light Blonde 5.023 Light Toffee …" at bounding box center [244, 122] width 142 height 19
select select "0123 Cool Beige"
click at [208, 155] on select "1 2 3 4 5 6 7 8 9 10+" at bounding box center [195, 148] width 45 height 19
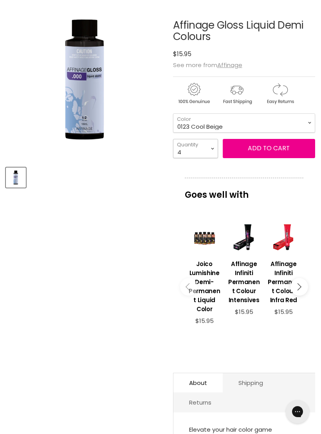
select select "2"
type input "2"
click at [278, 151] on button "Add to cart" at bounding box center [269, 148] width 93 height 19
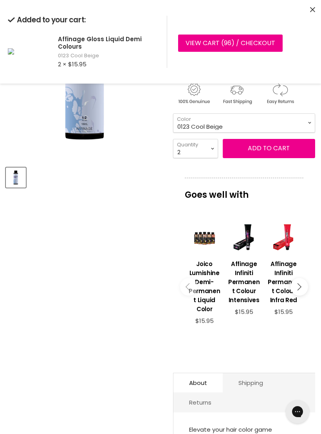
click at [305, 123] on select "000 Clear 4.0 Medium Brown 6.0 Dark Blonde 8.0 Light Blonde 5.023 Light Toffee …" at bounding box center [244, 122] width 142 height 19
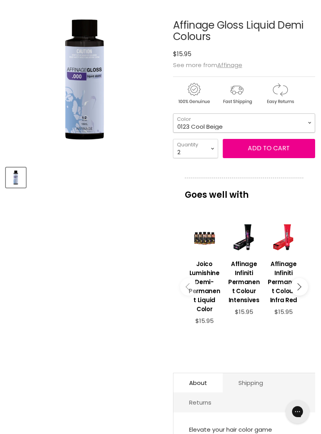
click at [291, 121] on select "000 Clear 4.0 Medium Brown 6.0 Dark Blonde 8.0 Light Blonde 5.023 Light Toffee …" at bounding box center [244, 122] width 142 height 19
select select "234 Lavender Toffee"
click at [210, 147] on select "1 2 3 4 5 6 7 8 9 10+" at bounding box center [195, 148] width 45 height 19
select select "4"
type input "4"
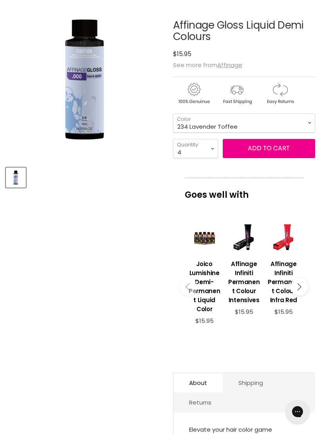
click at [278, 154] on button "Add to cart" at bounding box center [269, 148] width 93 height 19
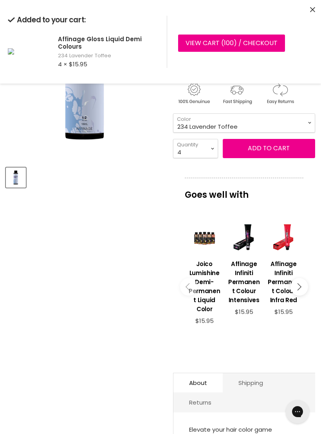
click at [311, 12] on icon "Close" at bounding box center [313, 9] width 5 height 5
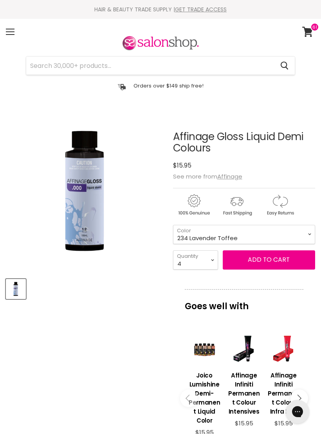
click at [151, 68] on input "Search" at bounding box center [150, 65] width 248 height 18
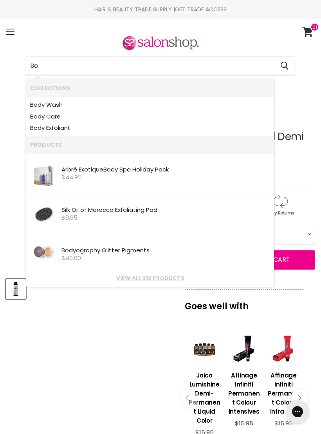
type input "B"
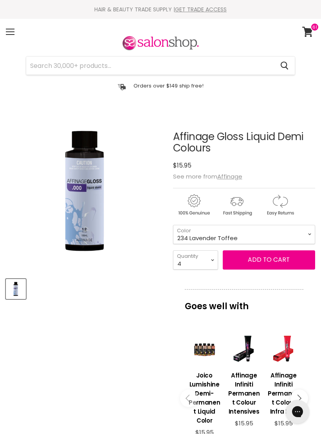
type input "D"
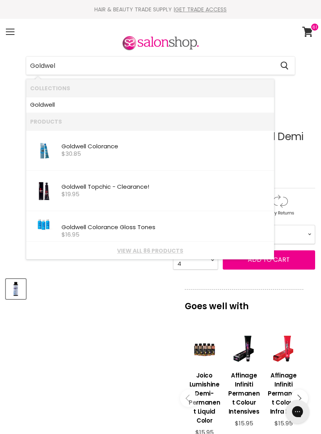
type input "Goldwell"
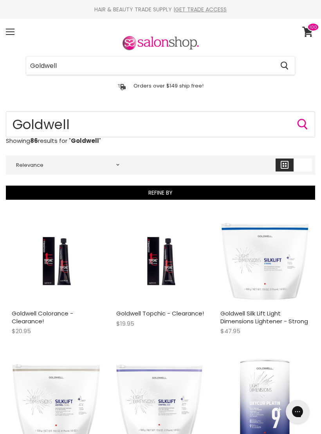
click at [16, 32] on div "Menu" at bounding box center [10, 32] width 16 height 18
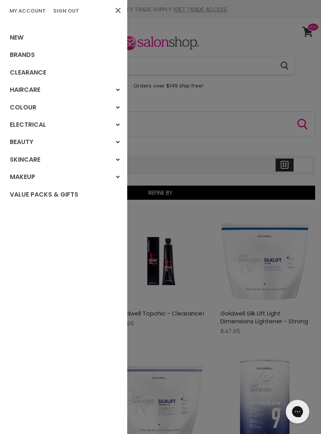
click at [116, 107] on icon "Main menu" at bounding box center [118, 107] width 4 height 3
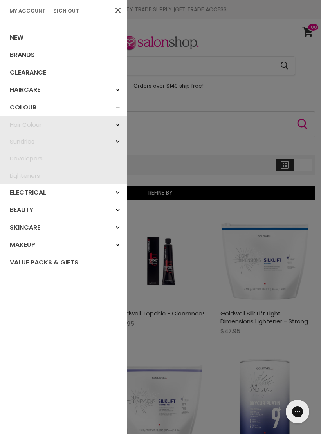
click at [122, 126] on div "Hair Colour" at bounding box center [118, 125] width 14 height 14
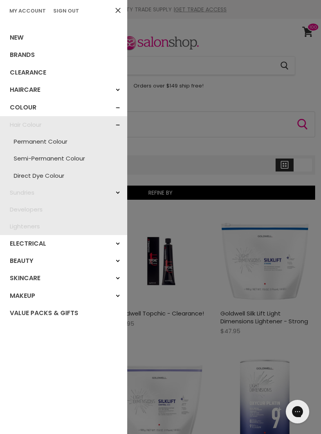
click at [118, 193] on div "Sundries" at bounding box center [118, 192] width 14 height 14
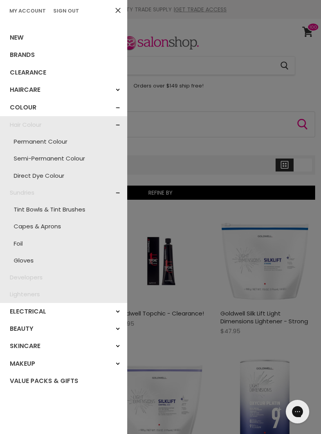
click at [33, 290] on link "Lighteners" at bounding box center [63, 293] width 127 height 17
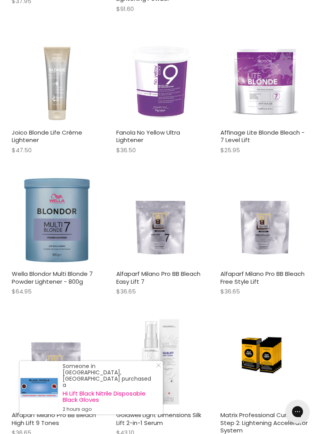
scroll to position [1495, 0]
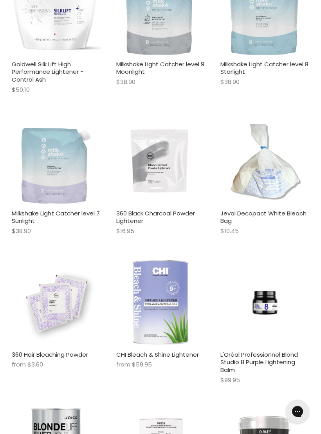
scroll to position [401, 0]
click at [69, 317] on img "Main content" at bounding box center [56, 302] width 89 height 89
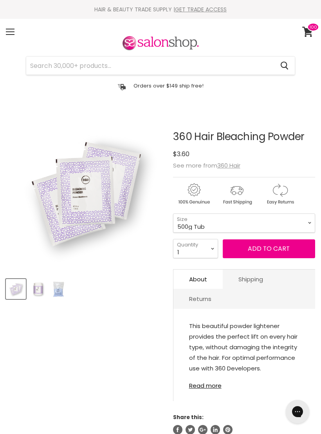
select select "500g Tub"
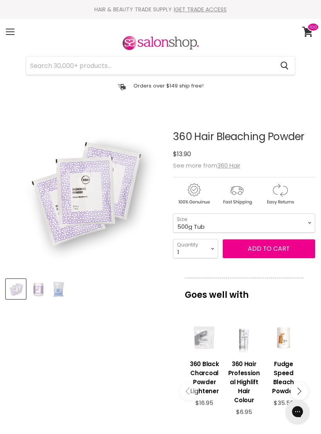
click at [42, 289] on img "Product thumbnails" at bounding box center [38, 289] width 18 height 18
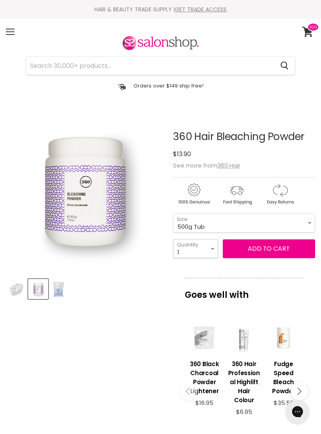
click at [211, 249] on select "1 2 3 4 5 6 7 8 9 10+" at bounding box center [195, 248] width 45 height 19
click at [57, 294] on img "Product thumbnails" at bounding box center [58, 289] width 15 height 18
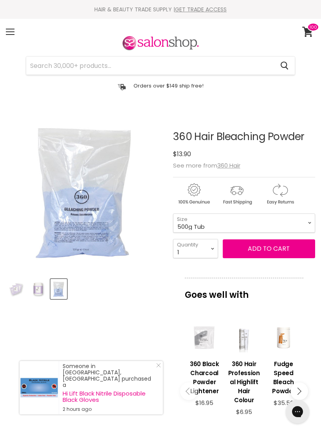
click at [42, 296] on img "Product thumbnails" at bounding box center [38, 289] width 18 height 18
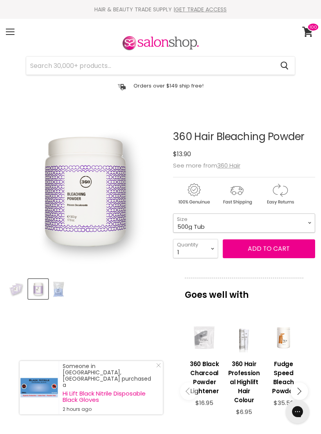
click at [289, 218] on select "30g Sachet 500g Tub 500g Refill" at bounding box center [244, 222] width 142 height 19
click at [208, 248] on select "1 2 3 4 5 6 7 8 9 10+" at bounding box center [195, 248] width 45 height 19
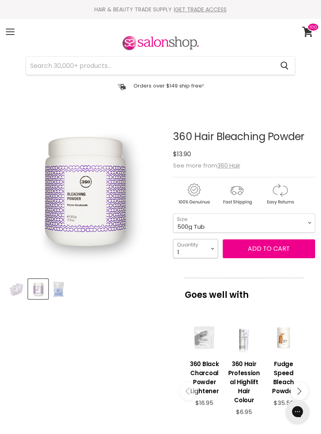
select select "5"
type input "5"
click at [278, 252] on button "Add to cart" at bounding box center [269, 248] width 93 height 19
click at [277, 248] on button "Add to cart" at bounding box center [269, 248] width 93 height 19
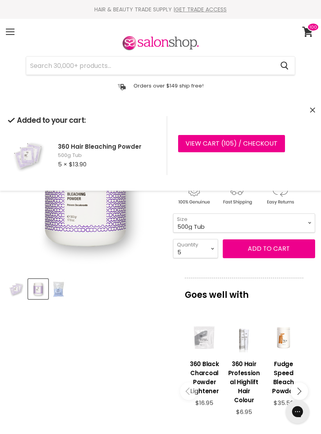
click at [314, 107] on icon "Close" at bounding box center [313, 109] width 5 height 5
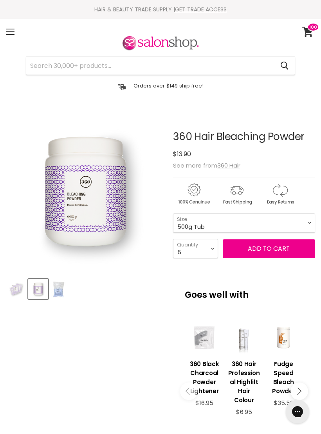
click at [312, 30] on span at bounding box center [314, 27] width 12 height 9
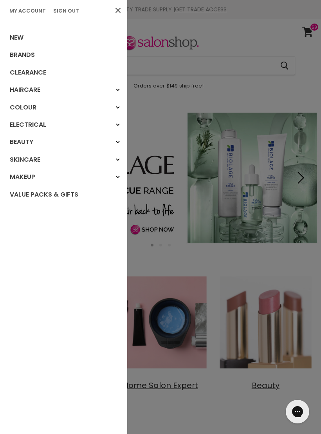
click at [30, 58] on link "Brands" at bounding box center [63, 54] width 127 height 17
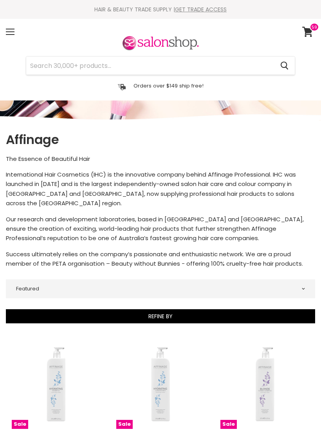
select select "manual"
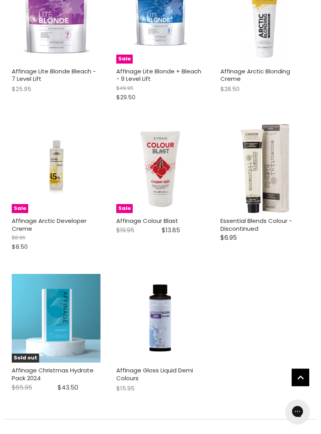
scroll to position [1780, 0]
click at [148, 366] on link "Affinage Gloss Liquid Demi Colours" at bounding box center [154, 374] width 77 height 16
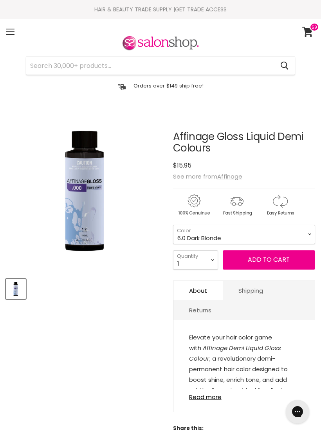
select select "6.0 Dark Blonde"
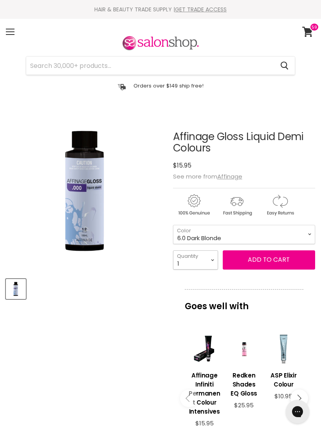
click at [204, 263] on select "1 2 3 4 5 6 7 8 9 10+" at bounding box center [195, 259] width 45 height 19
select select "2"
type input "2"
click at [274, 265] on button "Add to cart" at bounding box center [269, 259] width 93 height 19
click at [261, 260] on button "Add to cart" at bounding box center [269, 259] width 93 height 19
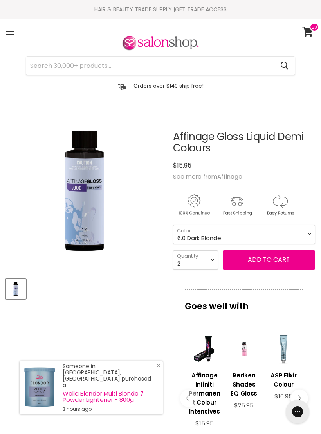
click at [290, 236] on select "000 Clear 4.0 Medium Brown 6.0 Dark Blonde 8.0 Light Blonde 5.023 Light Toffee …" at bounding box center [244, 234] width 142 height 19
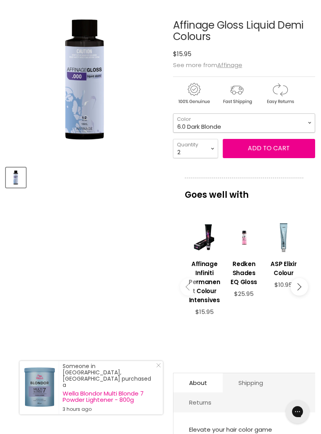
click at [301, 127] on select "000 Clear 4.0 Medium Brown 6.0 Dark Blonde 8.0 Light Blonde 5.023 Light Toffee …" at bounding box center [244, 122] width 142 height 19
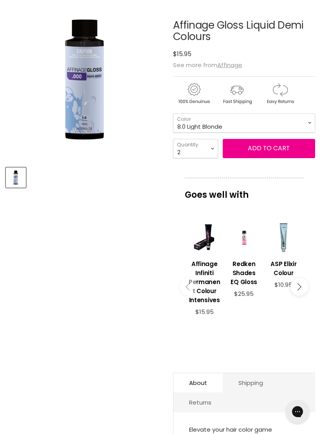
click at [272, 149] on button "Add to cart" at bounding box center [269, 148] width 93 height 19
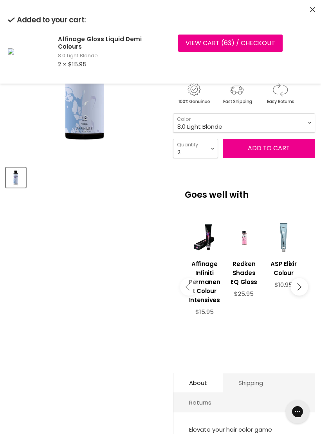
click at [301, 124] on select "000 Clear 4.0 Medium Brown 6.0 Dark Blonde 8.0 Light Blonde 5.023 Light Toffee …" at bounding box center [244, 122] width 142 height 19
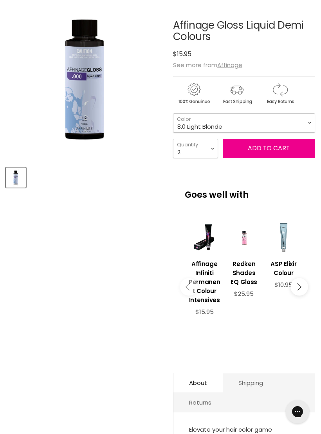
click at [302, 123] on select "000 Clear 4.0 Medium Brown 6.0 Dark Blonde 8.0 Light Blonde 5.023 Light Toffee …" at bounding box center [244, 122] width 142 height 19
click at [283, 152] on button "Add to cart" at bounding box center [269, 148] width 93 height 19
click at [300, 122] on select "000 Clear 4.0 Medium Brown 6.0 Dark Blonde 8.0 Light Blonde 5.023 Light Toffee …" at bounding box center [244, 122] width 142 height 19
click at [304, 127] on select "000 Clear 4.0 Medium Brown 6.0 Dark Blonde 8.0 Light Blonde 5.023 Light Toffee …" at bounding box center [244, 122] width 142 height 19
click at [280, 150] on button "Add to cart" at bounding box center [269, 148] width 93 height 19
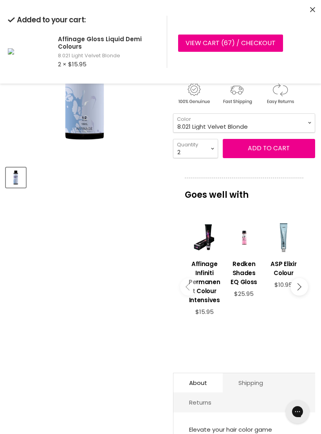
click at [305, 124] on select "000 Clear 4.0 Medium Brown 6.0 Dark Blonde 8.0 Light Blonde 5.023 Light Toffee …" at bounding box center [244, 122] width 142 height 19
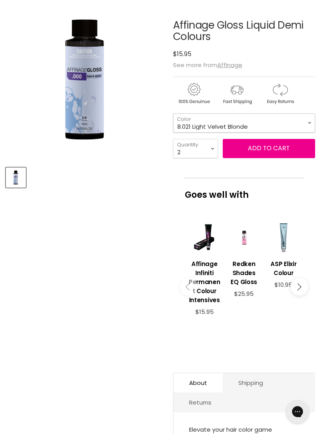
click at [305, 125] on select "000 Clear 4.0 Medium Brown 6.0 Dark Blonde 8.0 Light Blonde 5.023 Light Toffee …" at bounding box center [244, 122] width 142 height 19
click at [276, 151] on button "Add to cart" at bounding box center [269, 148] width 93 height 19
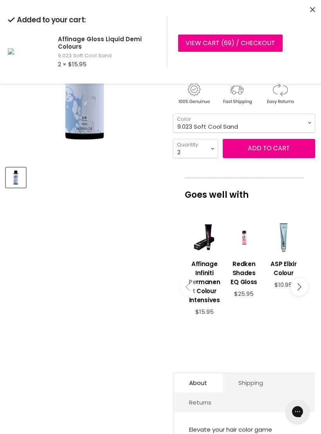
click at [290, 125] on select "000 Clear 4.0 Medium Brown 6.0 Dark Blonde 8.0 Light Blonde 5.023 Light Toffee …" at bounding box center [244, 122] width 142 height 19
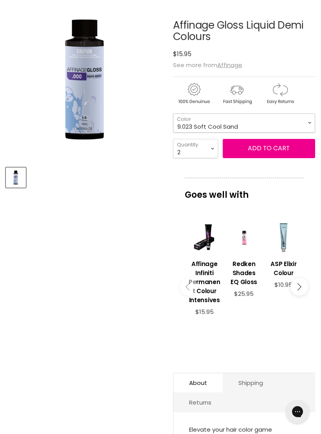
click at [303, 125] on select "000 Clear 4.0 Medium Brown 6.0 Dark Blonde 8.0 Light Blonde 5.023 Light Toffee …" at bounding box center [244, 122] width 142 height 19
click at [283, 148] on button "Add to cart" at bounding box center [269, 148] width 93 height 19
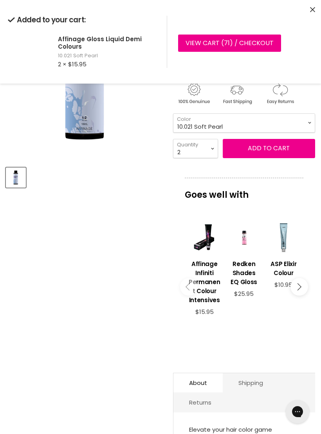
click at [293, 129] on select "000 Clear 4.0 Medium Brown 6.0 Dark Blonde 8.0 Light Blonde 5.023 Light Toffee …" at bounding box center [244, 122] width 142 height 19
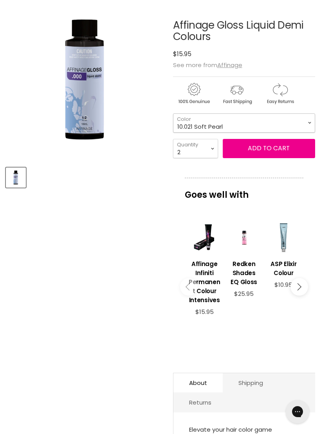
click at [303, 125] on select "000 Clear 4.0 Medium Brown 6.0 Dark Blonde 8.0 Light Blonde 5.023 Light Toffee …" at bounding box center [244, 122] width 142 height 19
click at [279, 150] on button "Add to cart" at bounding box center [269, 148] width 93 height 19
click at [286, 125] on select "000 Clear 4.0 Medium Brown 6.0 Dark Blonde 8.0 Light Blonde 5.023 Light Toffee …" at bounding box center [244, 122] width 142 height 19
click at [293, 126] on select "000 Clear 4.0 Medium Brown 6.0 Dark Blonde 8.0 Light Blonde 5.023 Light Toffee …" at bounding box center [244, 122] width 142 height 19
click at [289, 148] on button "Add to cart" at bounding box center [269, 148] width 93 height 19
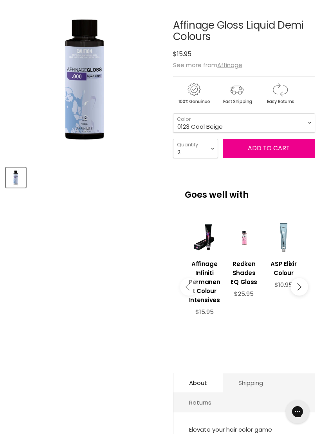
click at [289, 124] on select "000 Clear 4.0 Medium Brown 6.0 Dark Blonde 8.0 Light Blonde 5.023 Light Toffee …" at bounding box center [244, 122] width 142 height 19
click at [300, 126] on select "000 Clear 4.0 Medium Brown 6.0 Dark Blonde 8.0 Light Blonde 5.023 Light Toffee …" at bounding box center [244, 122] width 142 height 19
select select "234 Lavender Toffee"
click at [273, 154] on button "Add to cart" at bounding box center [269, 148] width 93 height 19
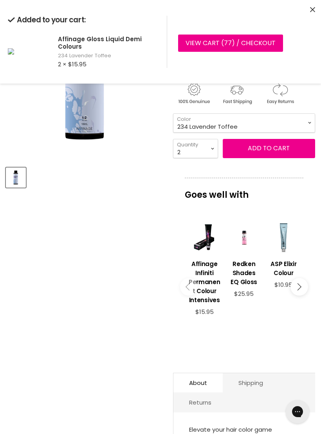
click at [248, 48] on link "View cart ( 77 ) / Checkout" at bounding box center [230, 43] width 105 height 17
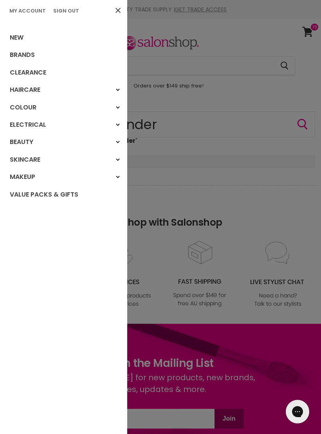
click at [23, 56] on link "Brands" at bounding box center [63, 54] width 127 height 17
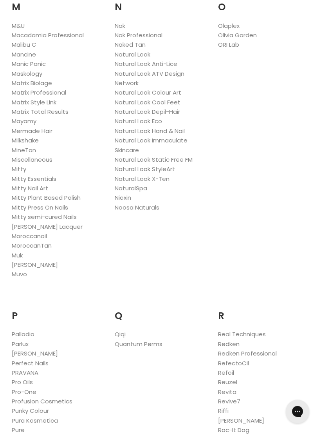
scroll to position [1017, 0]
click at [233, 340] on link "Redken" at bounding box center [229, 344] width 22 height 8
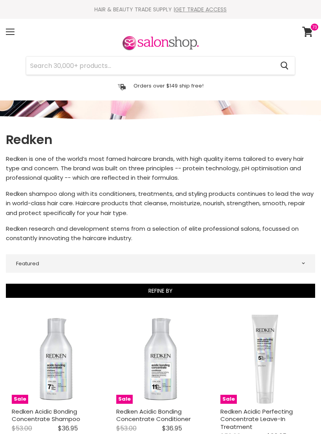
select select "manual"
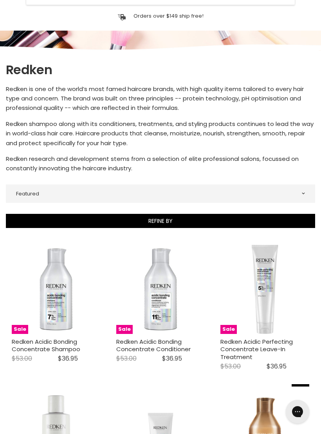
click at [62, 348] on link "Redken Acidic Bonding Concentrate Shampoo" at bounding box center [46, 345] width 69 height 16
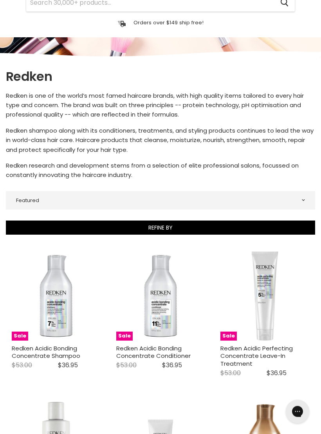
scroll to position [63, 0]
click at [167, 309] on img "Main content" at bounding box center [160, 295] width 89 height 89
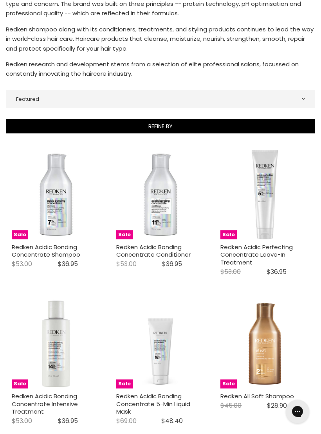
scroll to position [165, 0]
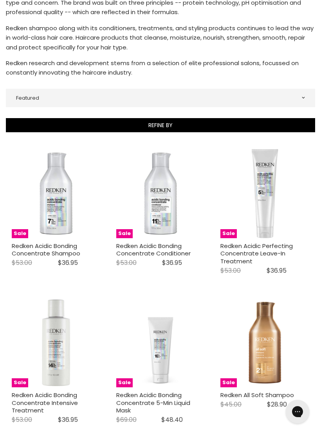
click at [268, 250] on link "Redken Acidic Perfecting Concentrate Leave-In Treatment" at bounding box center [257, 254] width 73 height 24
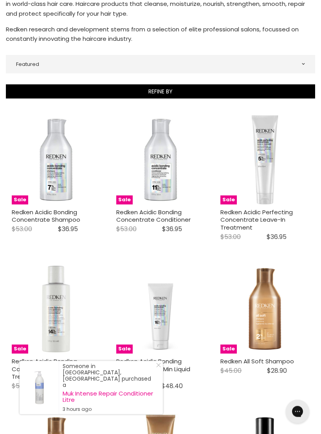
scroll to position [199, 0]
click at [63, 366] on link "Redken Acidic Bonding Concentrate Intensive Treatment" at bounding box center [45, 369] width 66 height 24
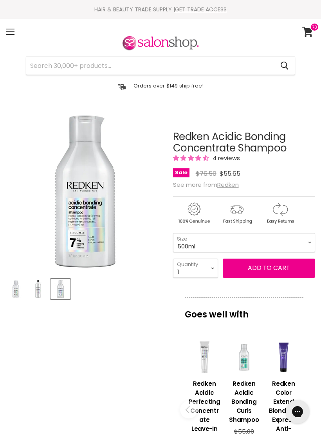
click at [296, 239] on select "300ml 500ml 1Litre" at bounding box center [244, 242] width 142 height 19
select select "300ml"
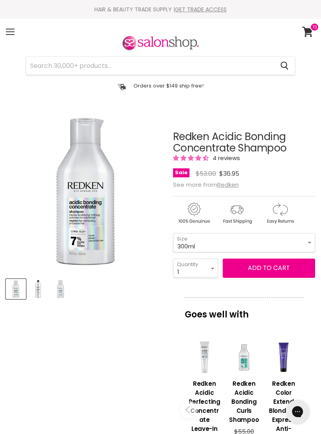
click at [272, 272] on button "Add to cart" at bounding box center [269, 267] width 93 height 19
click at [263, 270] on button "Add to cart" at bounding box center [269, 267] width 93 height 19
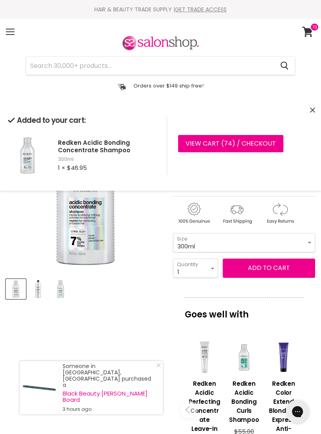
click at [317, 104] on div "Added to your cart: Redken Acidic Bonding Concentrate Shampoo 300ml 1 × $46.95 …" at bounding box center [160, 145] width 321 height 90
click at [312, 112] on icon "Close" at bounding box center [313, 109] width 5 height 5
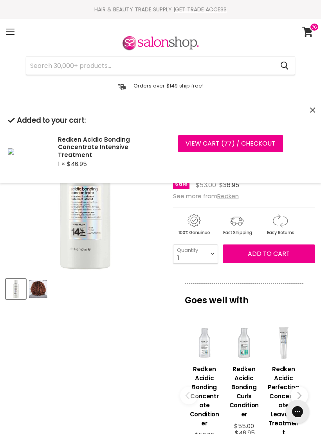
click at [154, 66] on input "Search" at bounding box center [150, 65] width 248 height 18
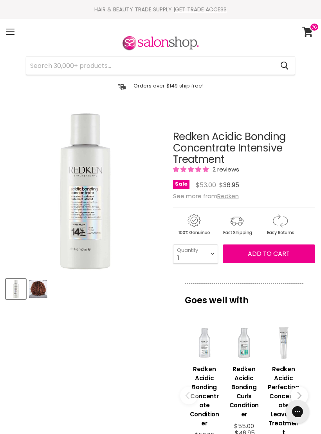
click at [119, 70] on input "Search" at bounding box center [150, 65] width 248 height 18
type input "2"
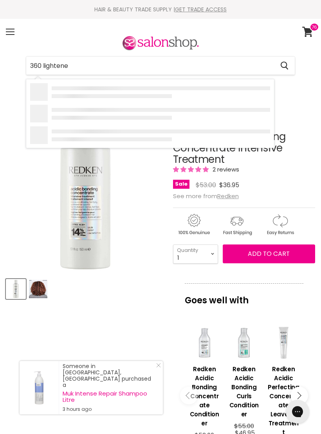
type input "360 lightener"
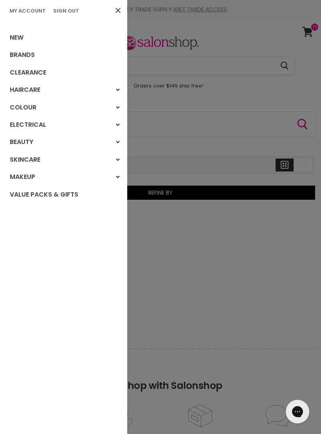
click at [45, 56] on link "Brands" at bounding box center [63, 54] width 127 height 17
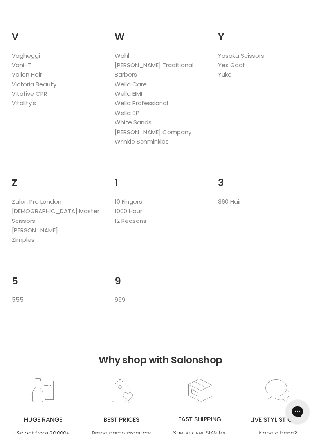
scroll to position [1825, 0]
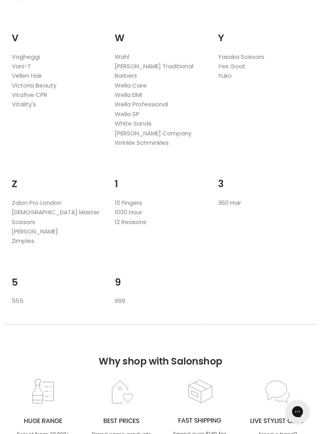
click at [229, 198] on link "360 Hair" at bounding box center [229, 202] width 23 height 8
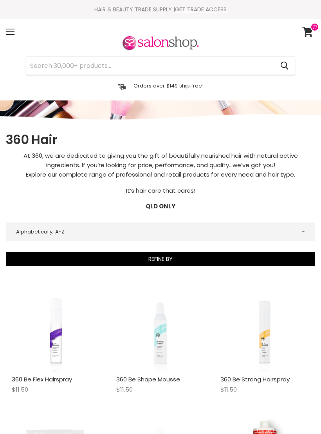
select select "title-ascending"
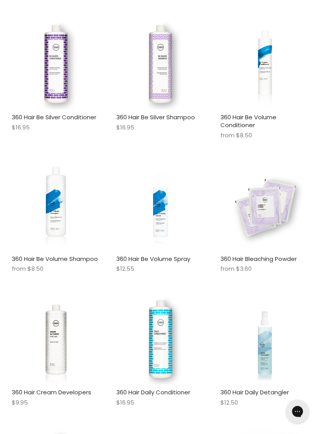
scroll to position [934, 0]
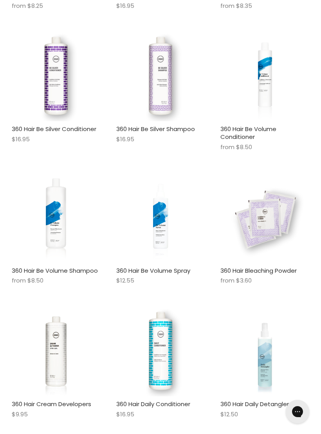
click at [278, 220] on img "Main content" at bounding box center [265, 218] width 89 height 89
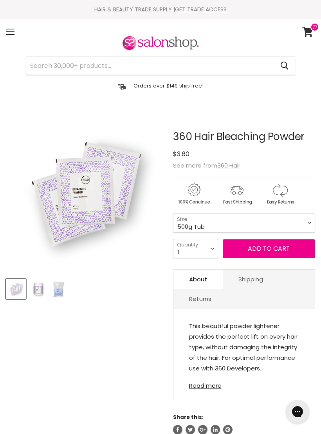
select select "500g Tub"
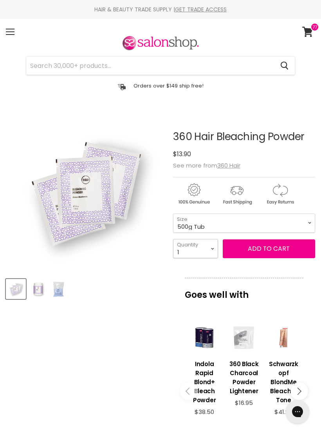
click at [206, 249] on select "1 2 3 4 5 6 7 8 9 10+" at bounding box center [195, 248] width 45 height 19
select select "2"
type input "2"
click at [278, 250] on button "Add to cart" at bounding box center [269, 248] width 93 height 19
click at [274, 247] on button "Add to cart" at bounding box center [269, 248] width 93 height 19
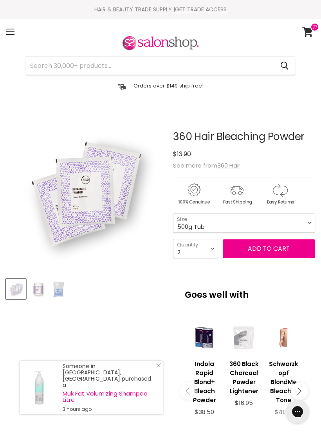
click at [311, 24] on span at bounding box center [315, 27] width 9 height 9
